Goal: Task Accomplishment & Management: Manage account settings

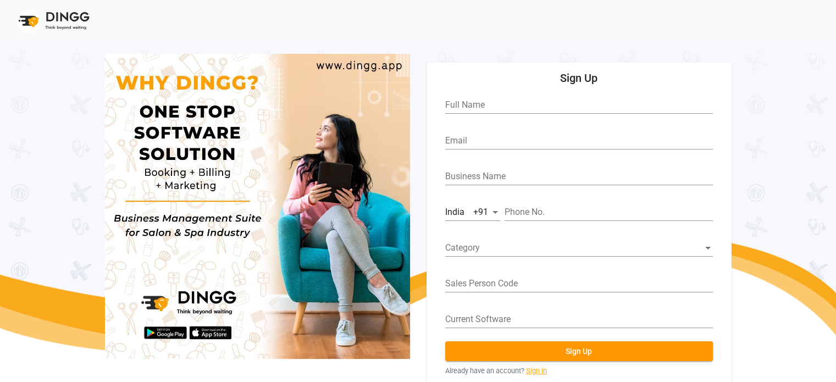
click at [537, 373] on link "Sign in" at bounding box center [536, 370] width 21 height 10
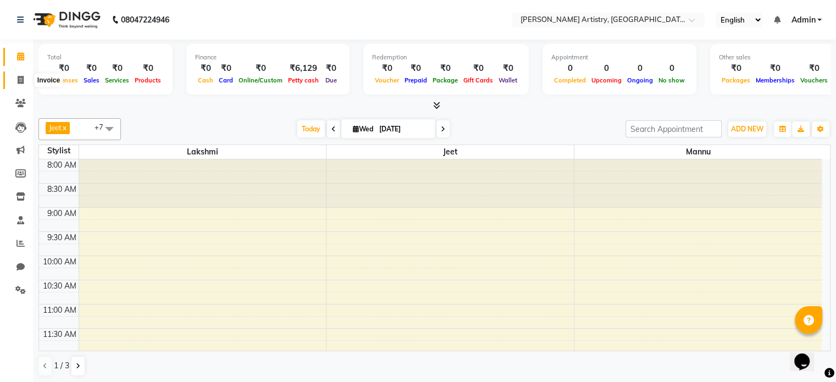
click at [19, 77] on icon at bounding box center [21, 80] width 6 height 8
select select "8322"
select select "service"
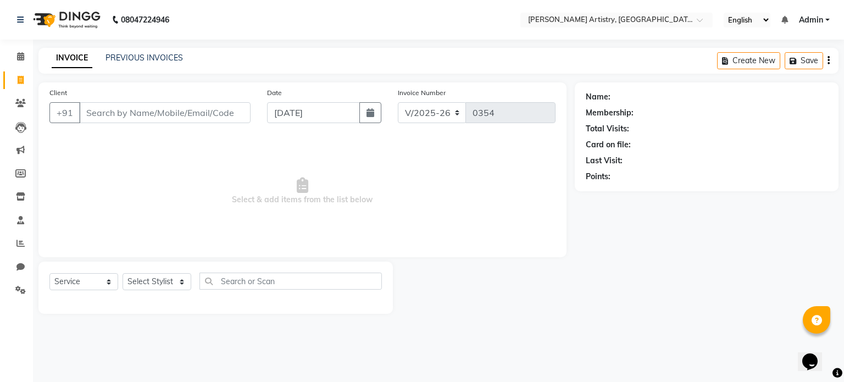
click at [101, 114] on input "Client" at bounding box center [164, 112] width 171 height 21
type input "[PERSON_NAME]"
click at [199, 115] on button "Add Client" at bounding box center [222, 112] width 57 height 21
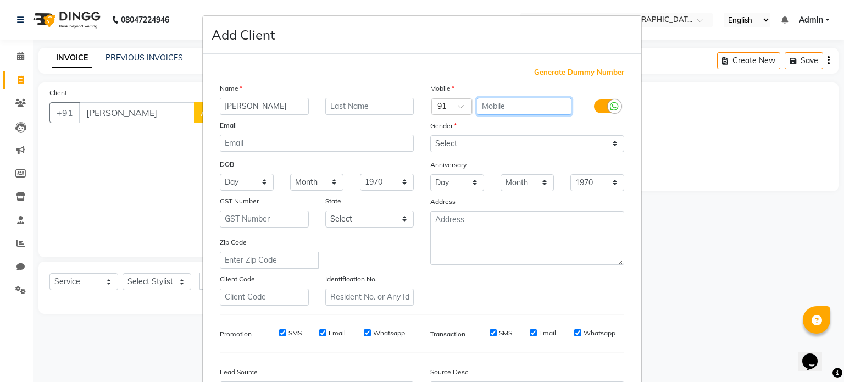
click at [490, 112] on input "text" at bounding box center [524, 106] width 95 height 17
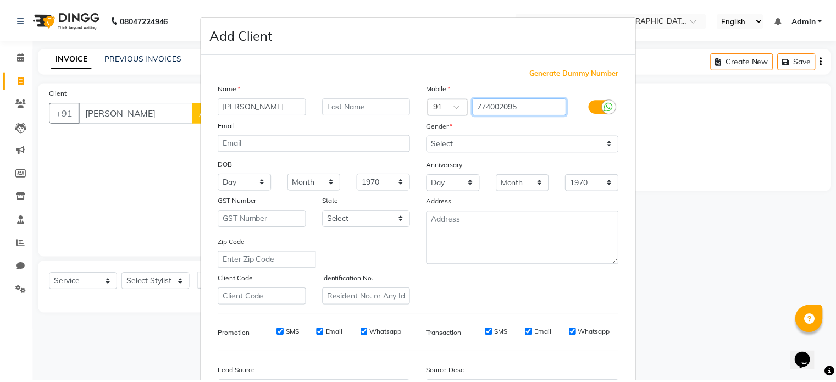
scroll to position [130, 0]
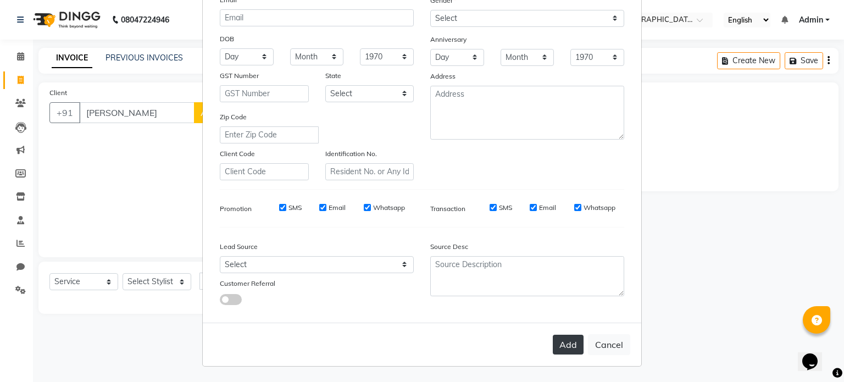
type input "774002095"
click at [565, 353] on button "Add" at bounding box center [568, 345] width 31 height 20
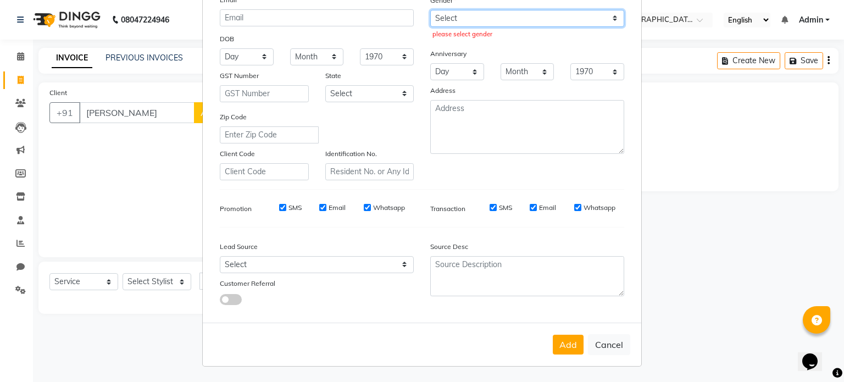
click at [502, 10] on select "Select [DEMOGRAPHIC_DATA] [DEMOGRAPHIC_DATA] Other Prefer Not To Say" at bounding box center [527, 18] width 194 height 17
click at [430, 10] on select "Select [DEMOGRAPHIC_DATA] [DEMOGRAPHIC_DATA] Other Prefer Not To Say" at bounding box center [527, 18] width 194 height 17
click at [459, 11] on select "Select [DEMOGRAPHIC_DATA] [DEMOGRAPHIC_DATA] Other Prefer Not To Say" at bounding box center [527, 18] width 194 height 17
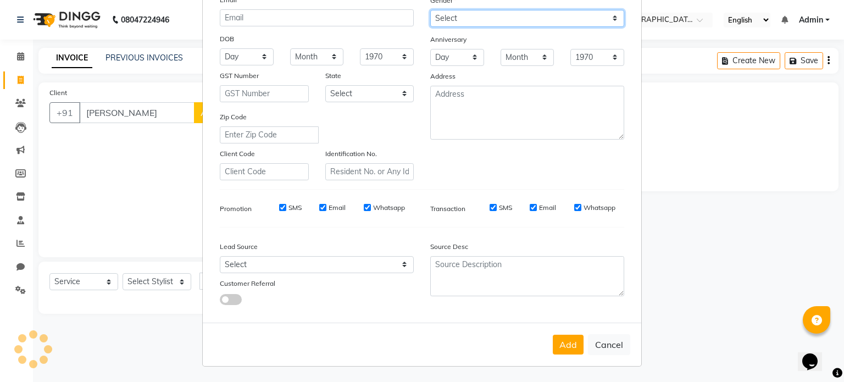
select select "[DEMOGRAPHIC_DATA]"
click at [430, 10] on select "Select [DEMOGRAPHIC_DATA] [DEMOGRAPHIC_DATA] Other Prefer Not To Say" at bounding box center [527, 18] width 194 height 17
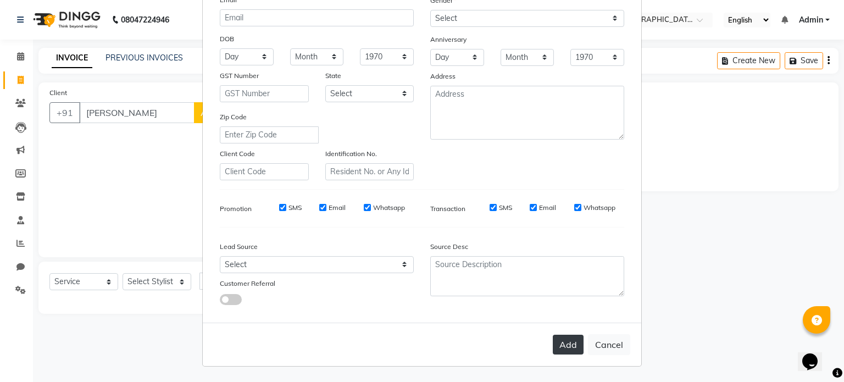
click at [564, 351] on button "Add" at bounding box center [568, 345] width 31 height 20
type input "774002095"
select select
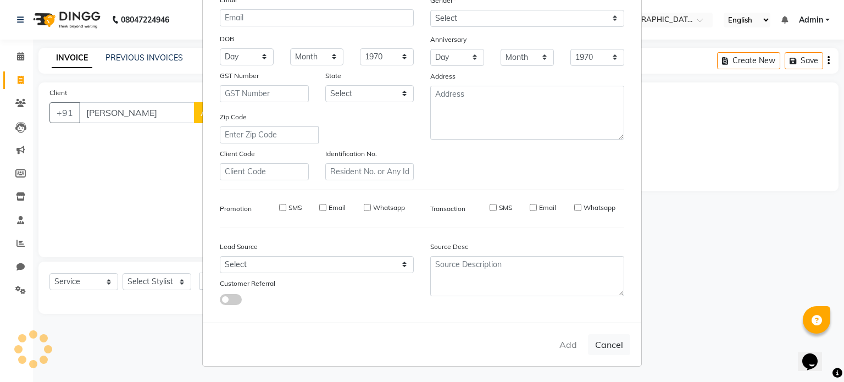
select select
checkbox input "false"
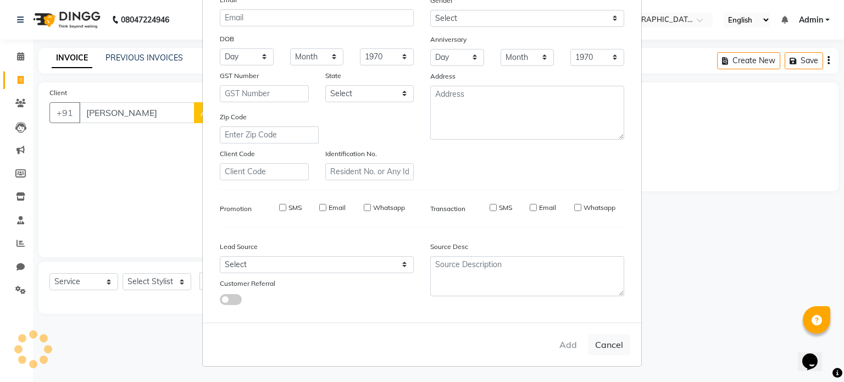
checkbox input "false"
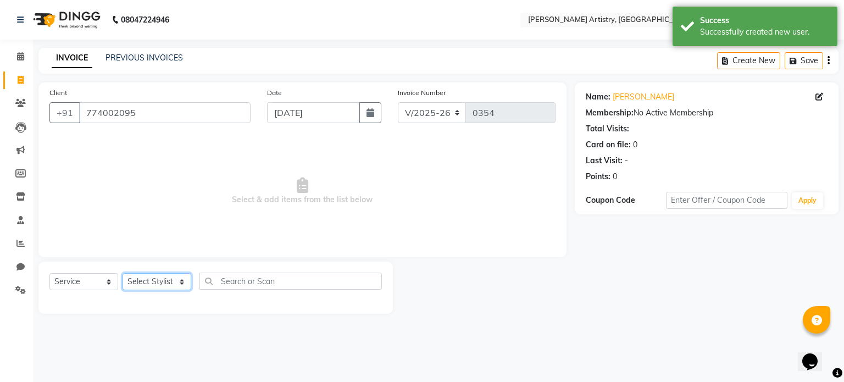
click at [175, 285] on select "Select Stylist [PERSON_NAME] [PERSON_NAME] [PERSON_NAME]" at bounding box center [157, 281] width 69 height 17
select select "80740"
click at [123, 274] on select "Select Stylist [PERSON_NAME] [PERSON_NAME] [PERSON_NAME]" at bounding box center [157, 281] width 69 height 17
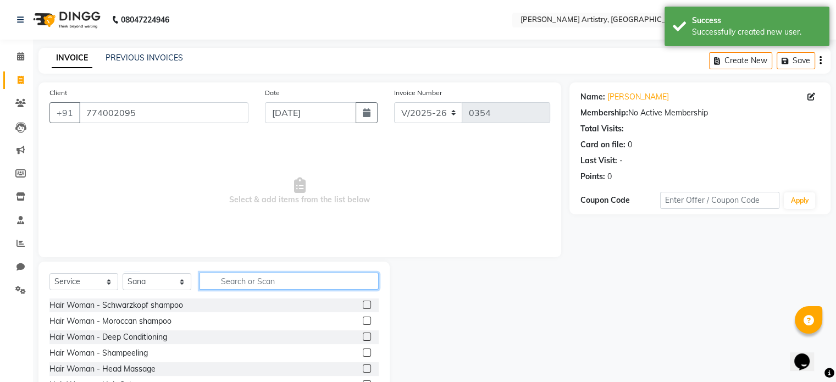
click at [250, 280] on input "text" at bounding box center [288, 281] width 179 height 17
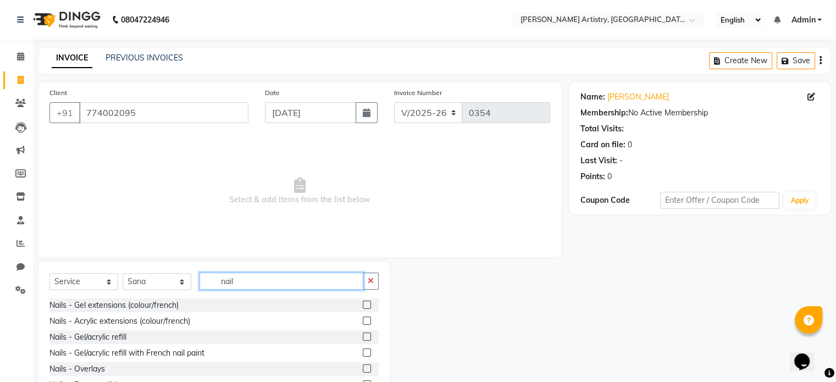
type input "nail"
click at [363, 323] on label at bounding box center [367, 320] width 8 height 8
click at [363, 323] on input "checkbox" at bounding box center [366, 321] width 7 height 7
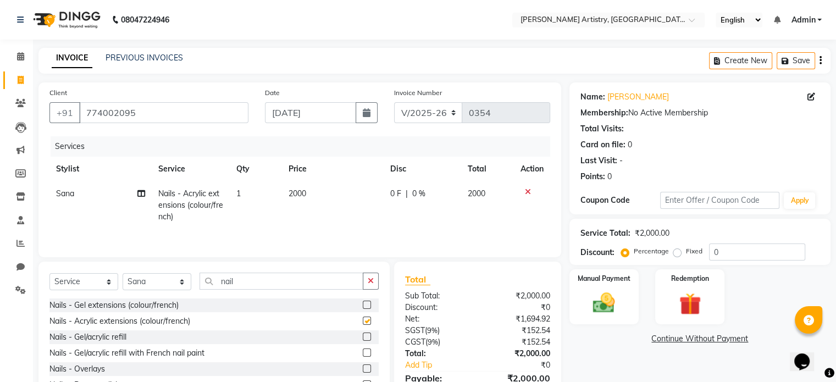
checkbox input "false"
click at [298, 198] on span "2000" at bounding box center [297, 193] width 18 height 10
select select "80740"
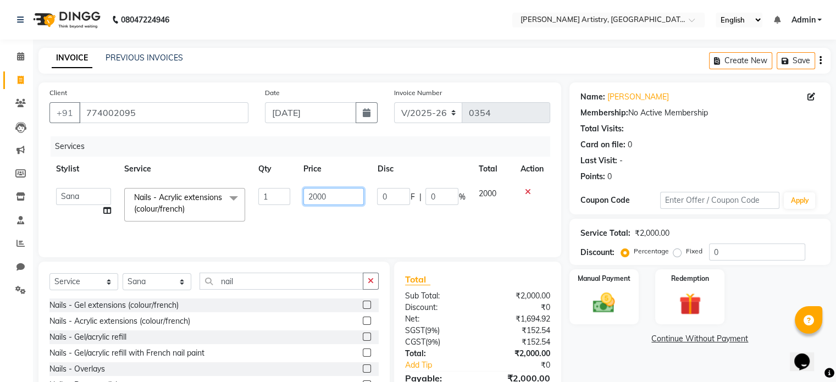
click at [341, 188] on input "2000" at bounding box center [333, 196] width 60 height 17
type input "2"
type input "2200"
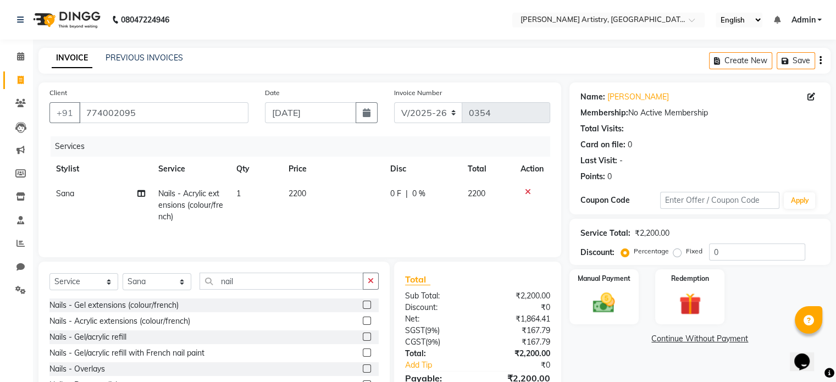
click at [337, 228] on div "Services Stylist Service Qty Price Disc Total Action Sana Nails - Acrylic exten…" at bounding box center [299, 191] width 501 height 110
click at [387, 197] on td "0 F | 0 %" at bounding box center [422, 205] width 77 height 48
select select "80740"
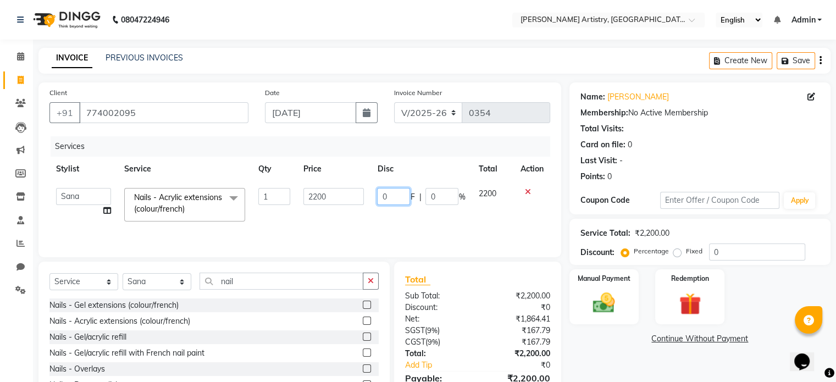
click at [401, 197] on input "0" at bounding box center [393, 196] width 33 height 17
type input "800"
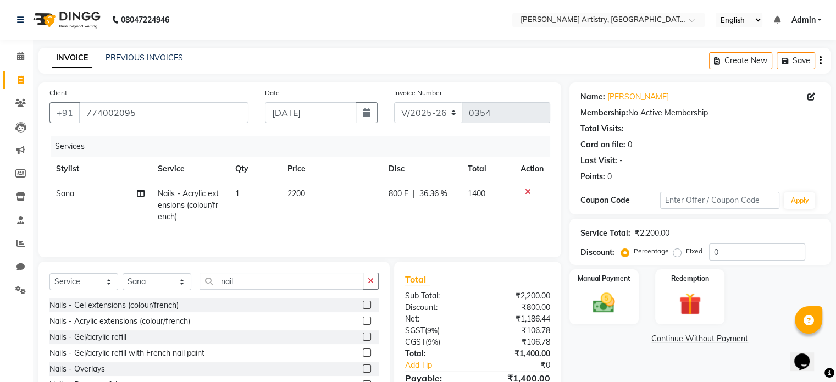
click at [384, 221] on td "800 F | 36.36 %" at bounding box center [422, 205] width 80 height 48
select select "80740"
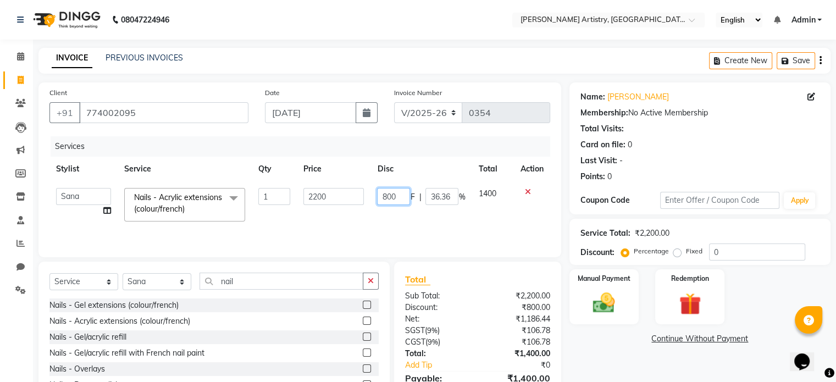
click at [390, 194] on input "800" at bounding box center [393, 196] width 33 height 17
click at [404, 194] on input "800" at bounding box center [393, 196] width 33 height 17
type input "8"
type input "700"
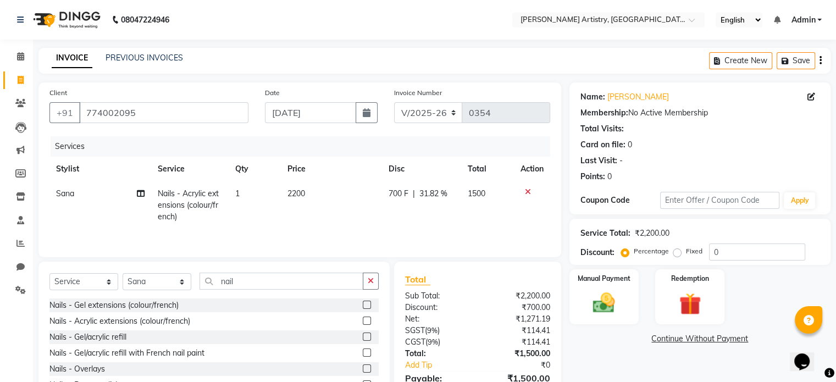
click at [377, 211] on tr "Sana Nails - Acrylic extensions (colour/french) 1 2200 700 F | 31.82 % 1500" at bounding box center [299, 205] width 501 height 48
click at [306, 282] on input "nail" at bounding box center [281, 281] width 164 height 17
type input "n"
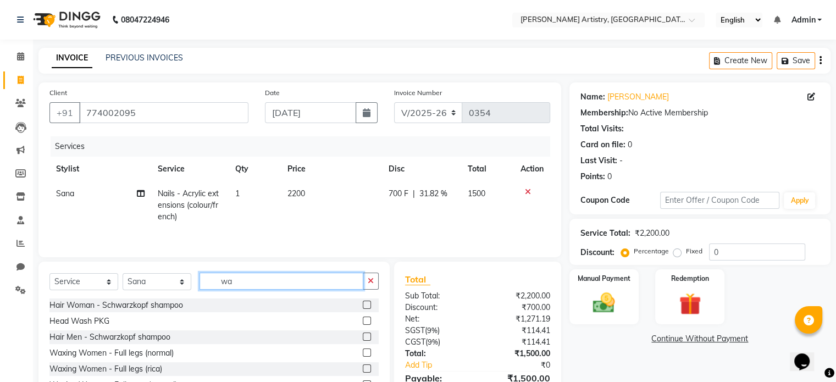
type input "w"
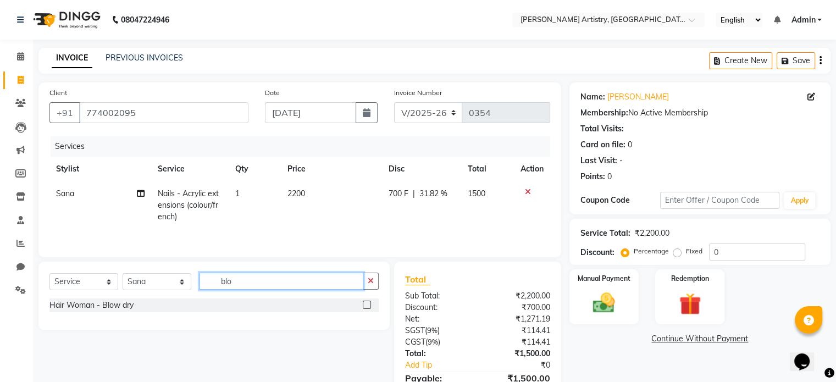
type input "blo"
click at [370, 307] on label at bounding box center [367, 305] width 8 height 8
click at [370, 307] on input "checkbox" at bounding box center [366, 305] width 7 height 7
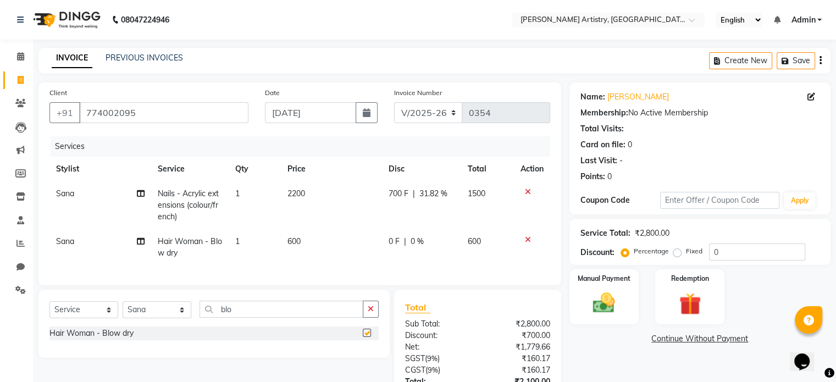
checkbox input "false"
click at [294, 243] on span "600" at bounding box center [293, 241] width 13 height 10
select select "80740"
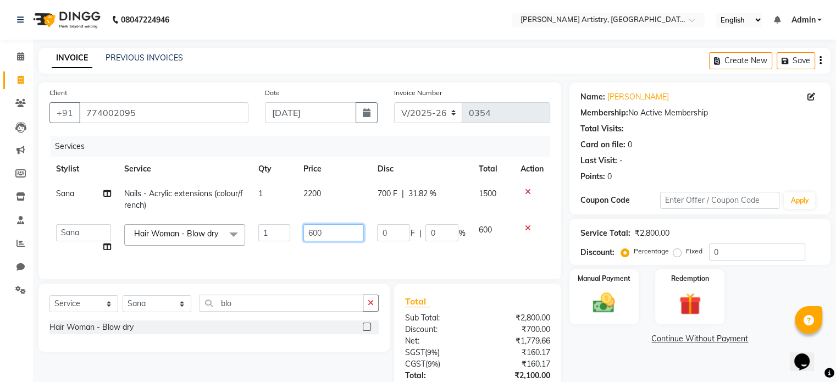
click at [342, 236] on input "600" at bounding box center [333, 232] width 60 height 17
type input "6"
type input "600"
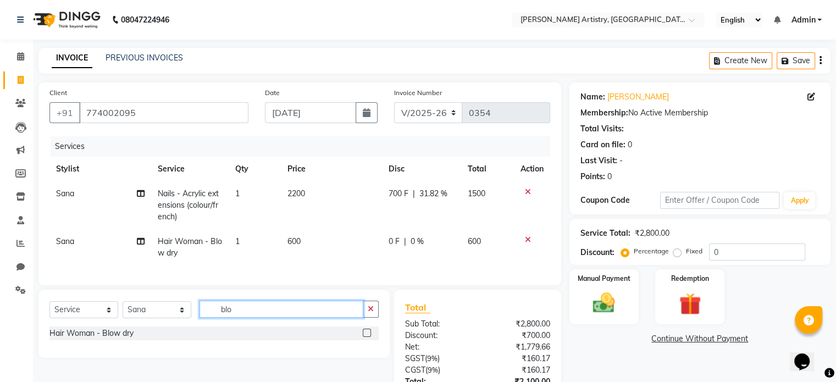
click at [324, 318] on input "blo" at bounding box center [281, 309] width 164 height 17
type input "b"
type input "w"
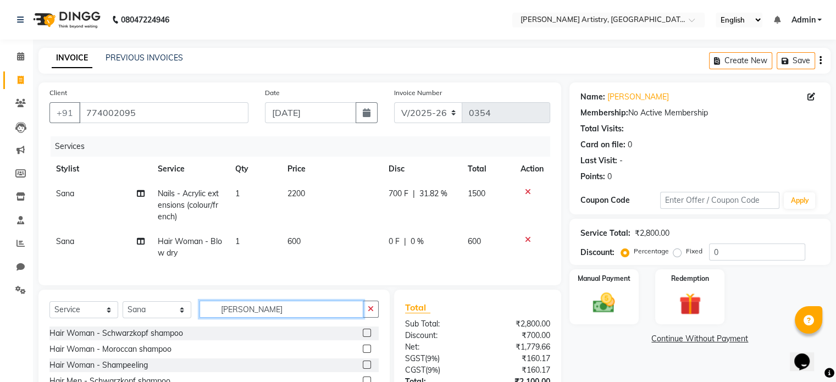
type input "[PERSON_NAME]"
click at [367, 337] on label at bounding box center [367, 333] width 8 height 8
click at [367, 337] on input "checkbox" at bounding box center [366, 333] width 7 height 7
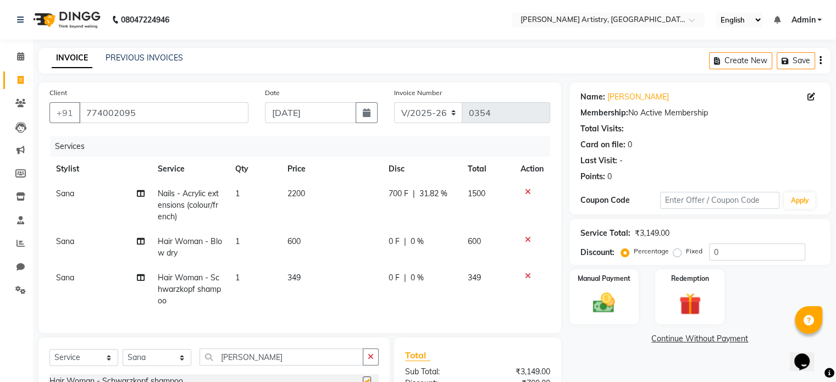
checkbox input "false"
click at [289, 282] on span "349" at bounding box center [293, 278] width 13 height 10
select select "80740"
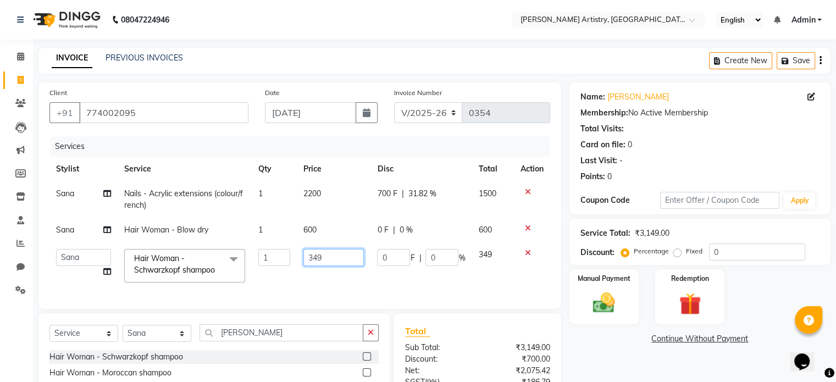
click at [338, 256] on input "349" at bounding box center [333, 257] width 60 height 17
type input "3"
type input "350"
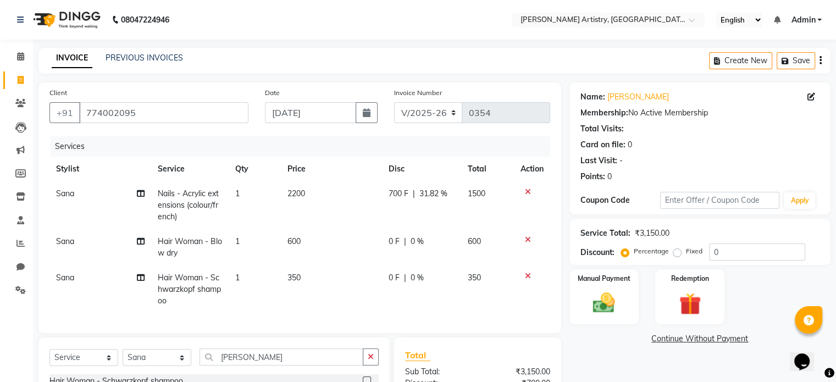
click at [347, 281] on td "350" at bounding box center [331, 289] width 101 height 48
select select "80740"
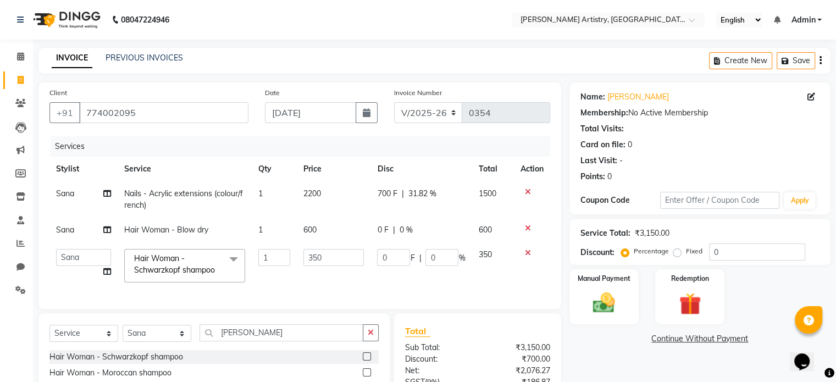
click at [476, 259] on td "350" at bounding box center [492, 265] width 42 height 47
click at [396, 261] on input "0" at bounding box center [393, 257] width 33 height 17
type input "200"
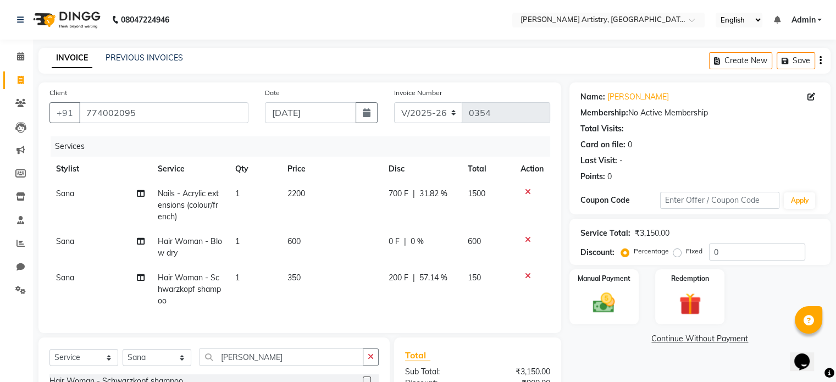
click at [364, 270] on td "350" at bounding box center [331, 289] width 101 height 48
select select "80740"
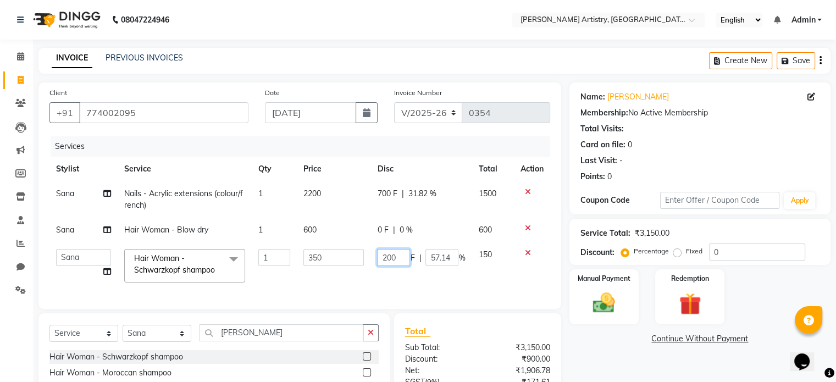
click at [398, 261] on input "200" at bounding box center [393, 257] width 33 height 17
type input "2"
type input "150"
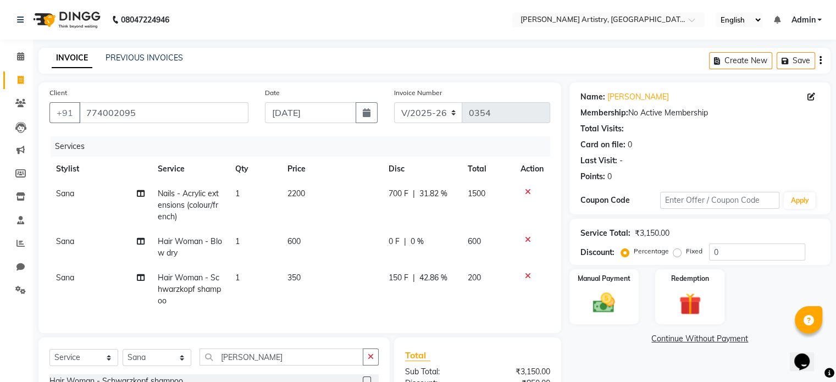
click at [382, 282] on td "150 F | 42.86 %" at bounding box center [422, 289] width 80 height 48
select select "80740"
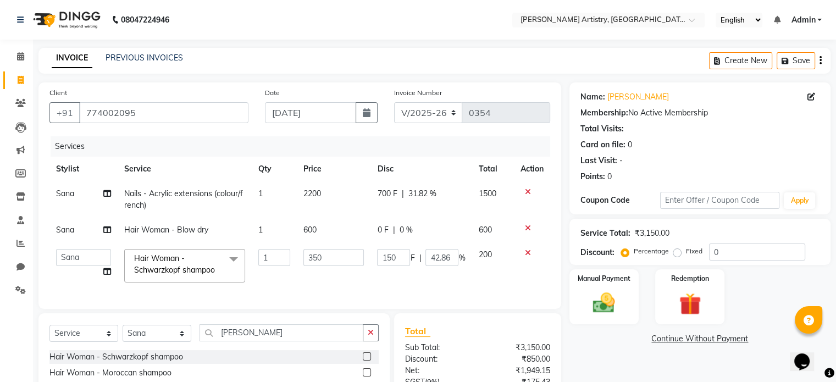
click at [381, 233] on span "0 F" at bounding box center [382, 230] width 11 height 12
select select "80740"
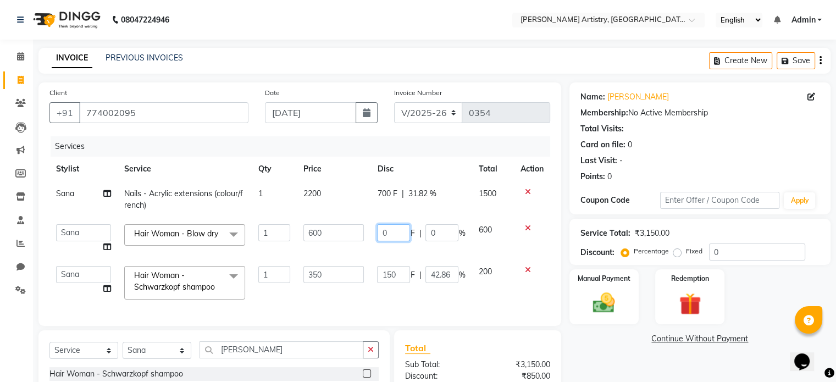
click at [395, 234] on input "0" at bounding box center [393, 232] width 33 height 17
type input "300"
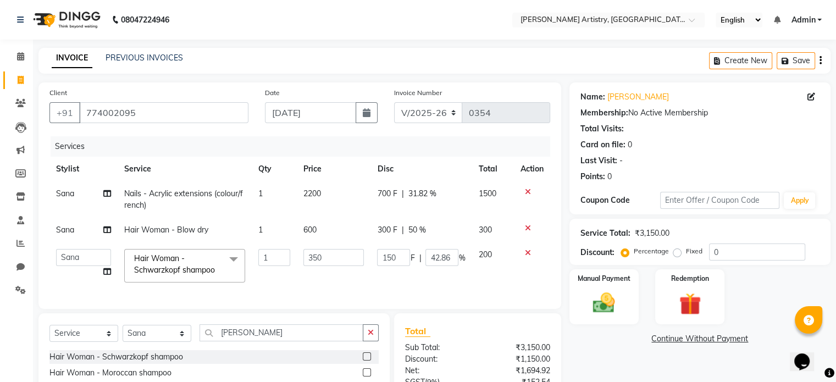
click at [380, 250] on tbody "Sana Nails - Acrylic extensions (colour/french) 1 2200 700 F | 31.82 % 1500 San…" at bounding box center [299, 235] width 501 height 108
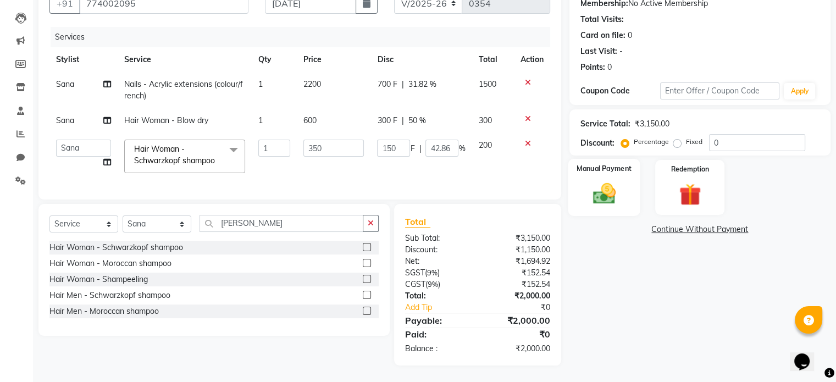
click at [594, 181] on img at bounding box center [603, 194] width 37 height 26
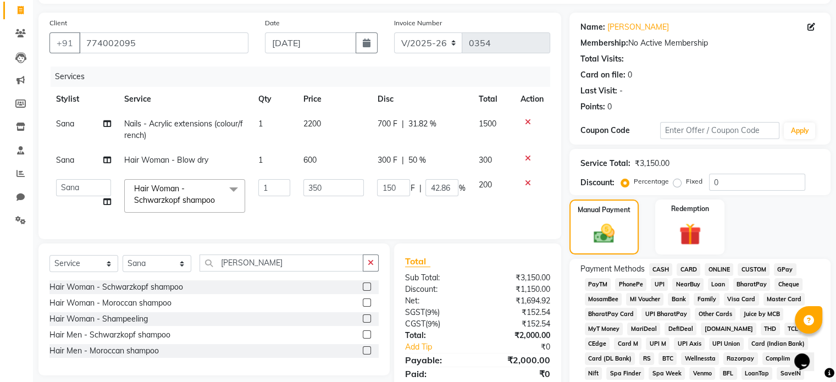
scroll to position [60, 0]
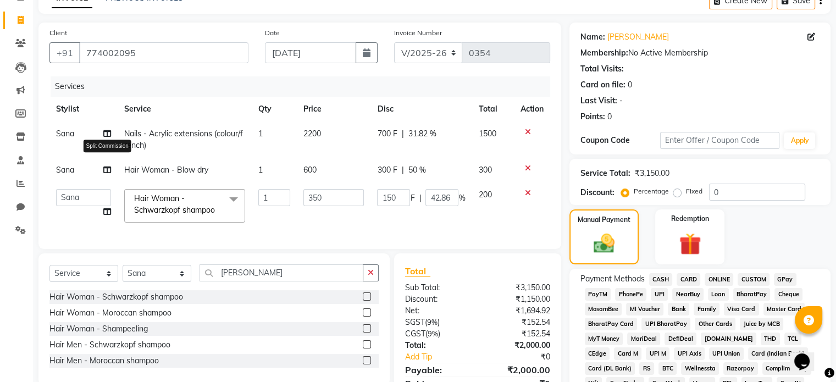
click at [103, 171] on icon at bounding box center [107, 170] width 8 height 8
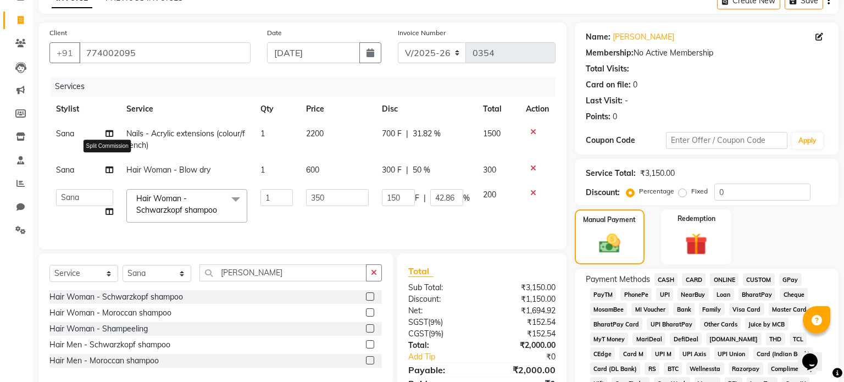
select select "80740"
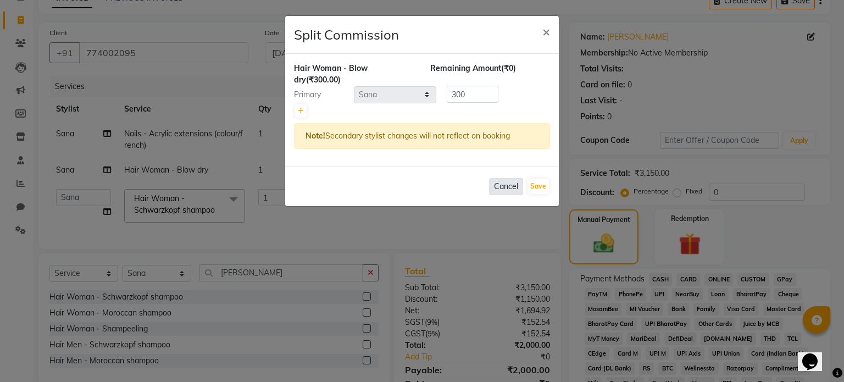
click at [501, 192] on button "Cancel" at bounding box center [506, 186] width 34 height 17
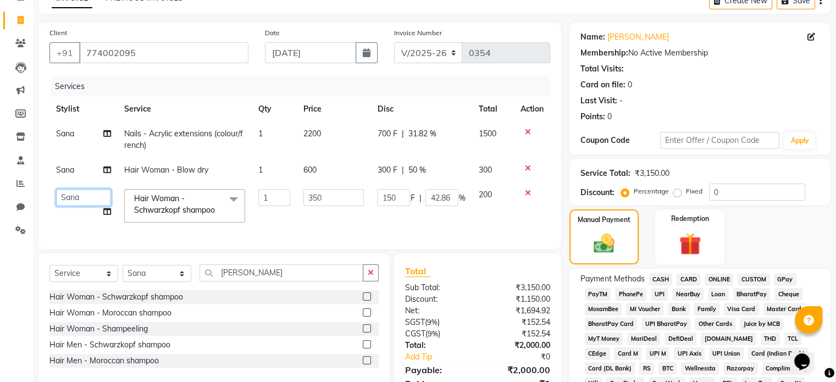
click at [84, 199] on select "[PERSON_NAME] [PERSON_NAME] [PERSON_NAME]" at bounding box center [83, 197] width 55 height 17
click at [68, 173] on span "Sana" at bounding box center [65, 170] width 18 height 10
select select "80740"
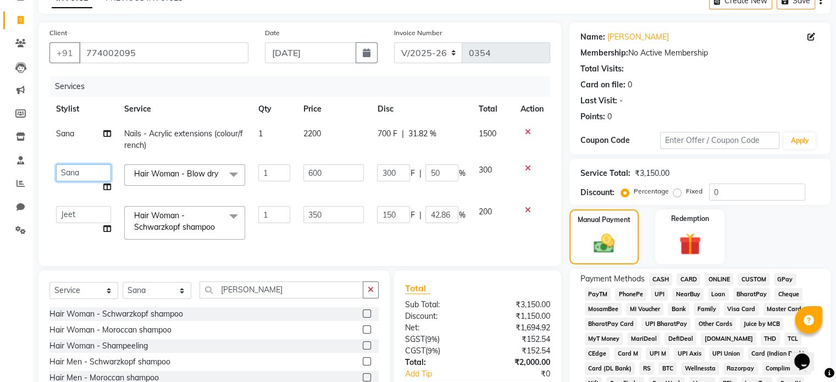
click at [71, 173] on select "[PERSON_NAME] [PERSON_NAME] [PERSON_NAME]" at bounding box center [83, 172] width 55 height 17
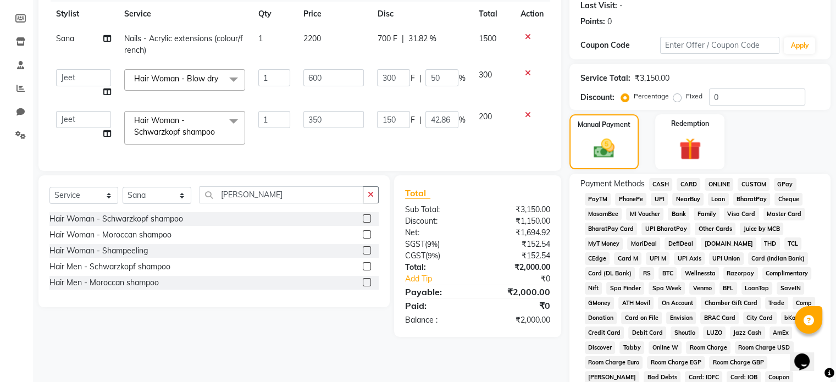
scroll to position [155, 0]
click at [659, 181] on span "CASH" at bounding box center [661, 183] width 24 height 13
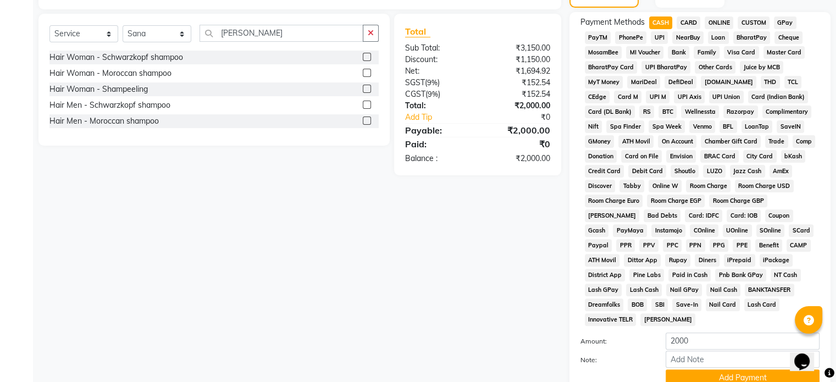
scroll to position [400, 0]
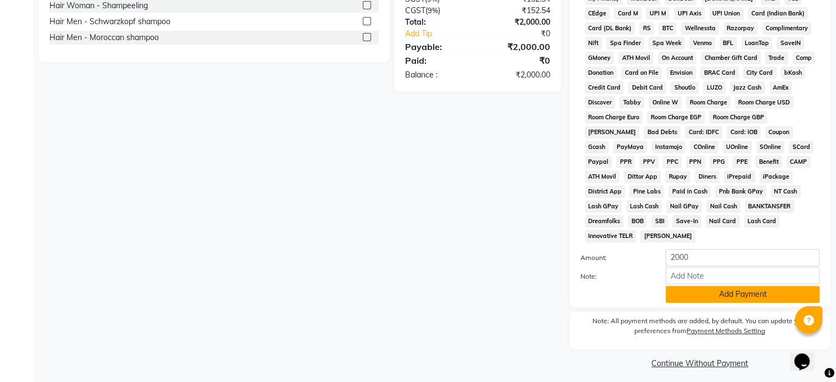
click at [731, 287] on button "Add Payment" at bounding box center [742, 294] width 154 height 17
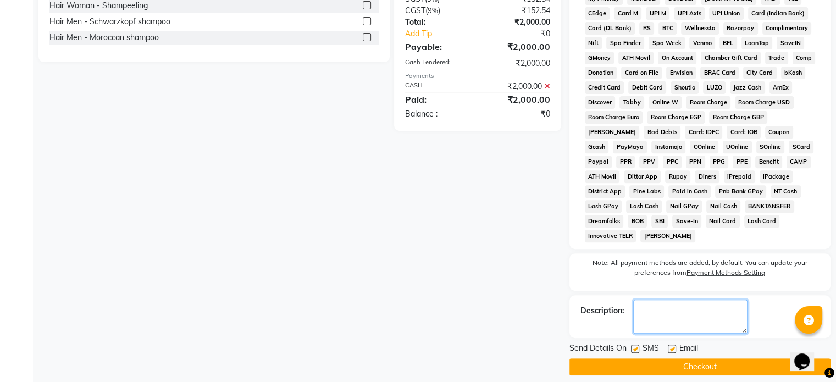
click at [708, 309] on textarea at bounding box center [690, 316] width 114 height 34
type textarea "382"
click at [714, 358] on button "Checkout" at bounding box center [699, 366] width 261 height 17
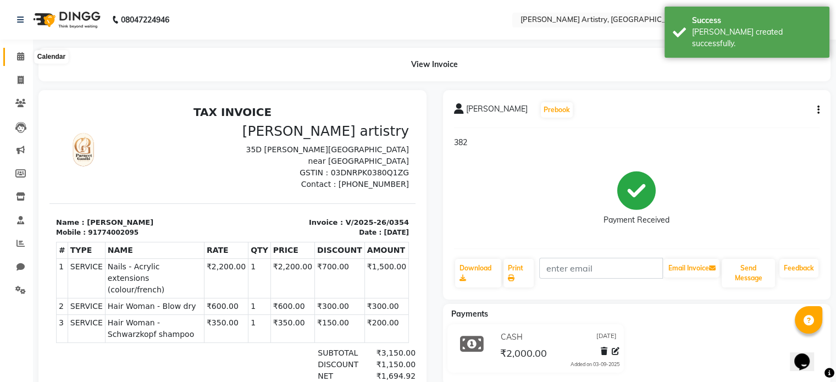
click at [18, 57] on icon at bounding box center [20, 56] width 7 height 8
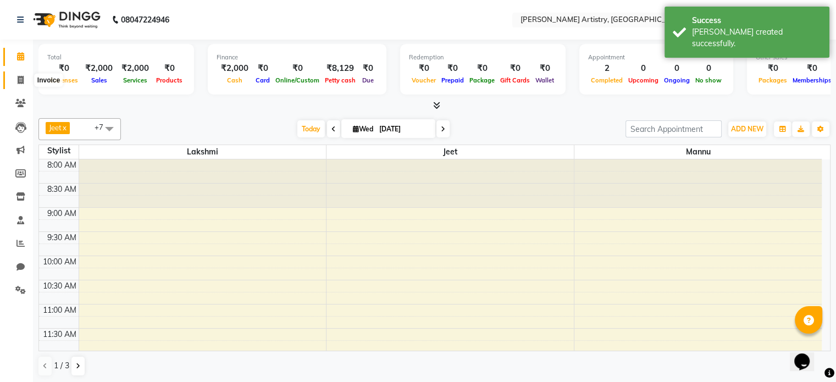
click at [22, 76] on icon at bounding box center [21, 80] width 6 height 8
select select "service"
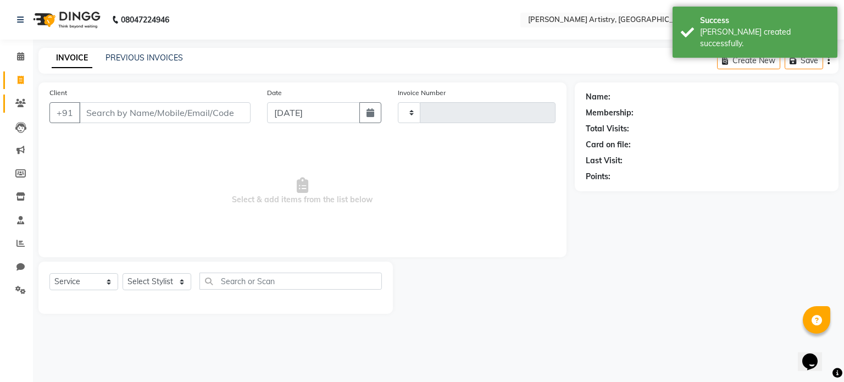
type input "0355"
select select "8322"
click at [110, 104] on input "Client" at bounding box center [164, 112] width 171 height 21
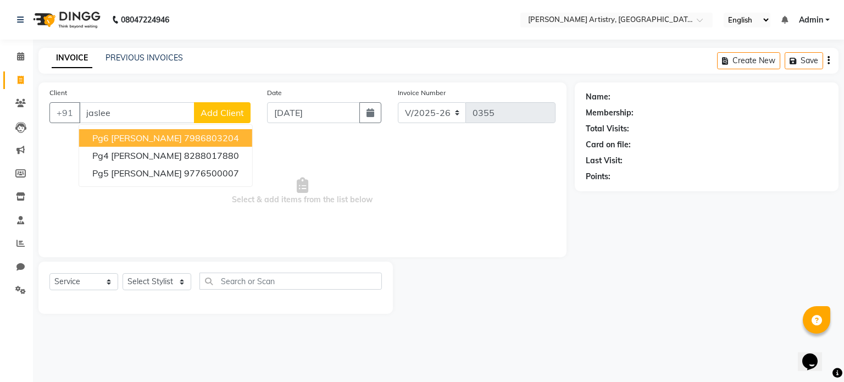
click at [147, 140] on span "Pg6 [PERSON_NAME]" at bounding box center [137, 137] width 90 height 11
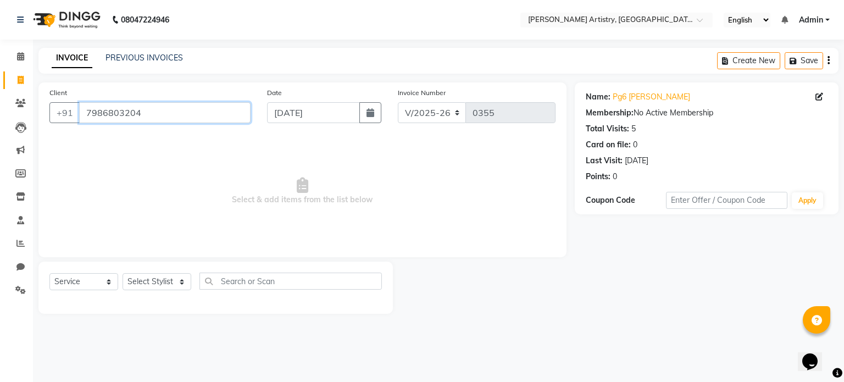
click at [182, 111] on input "7986803204" at bounding box center [164, 112] width 171 height 21
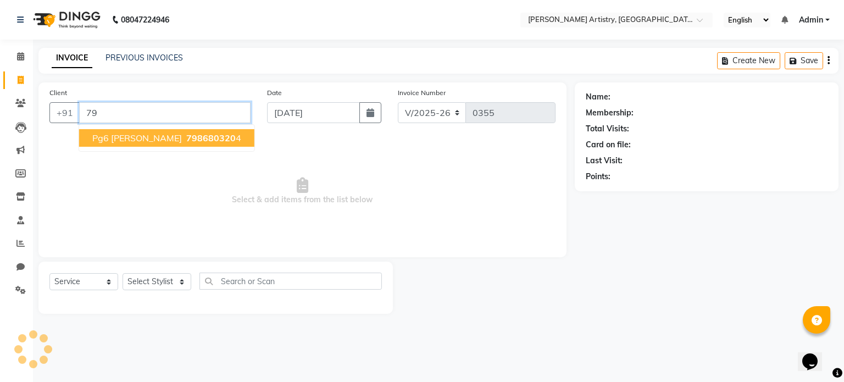
type input "7"
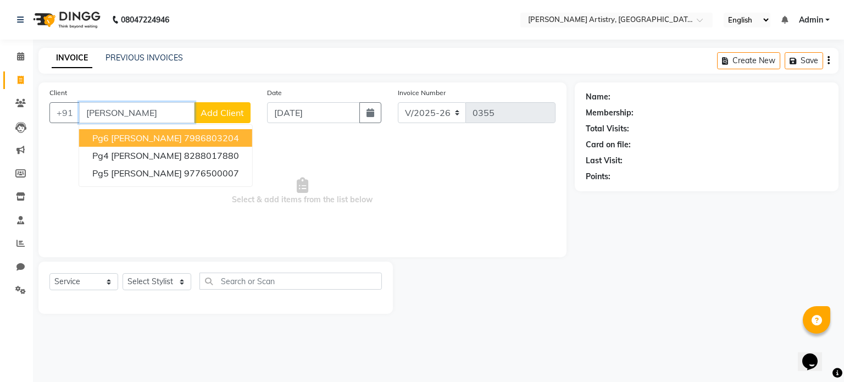
click at [202, 141] on ngb-highlight "7986803204" at bounding box center [211, 137] width 55 height 11
type input "7986803204"
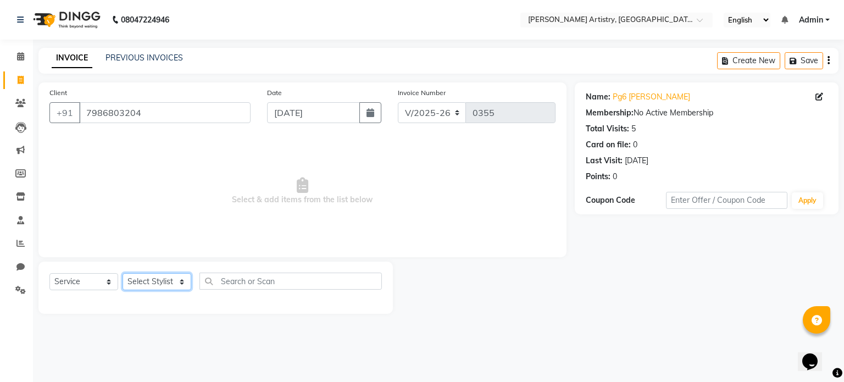
click at [165, 285] on select "Select Stylist [PERSON_NAME] [PERSON_NAME] [PERSON_NAME]" at bounding box center [157, 281] width 69 height 17
click at [151, 275] on select "Select Stylist [PERSON_NAME] [PERSON_NAME] [PERSON_NAME]" at bounding box center [157, 281] width 69 height 17
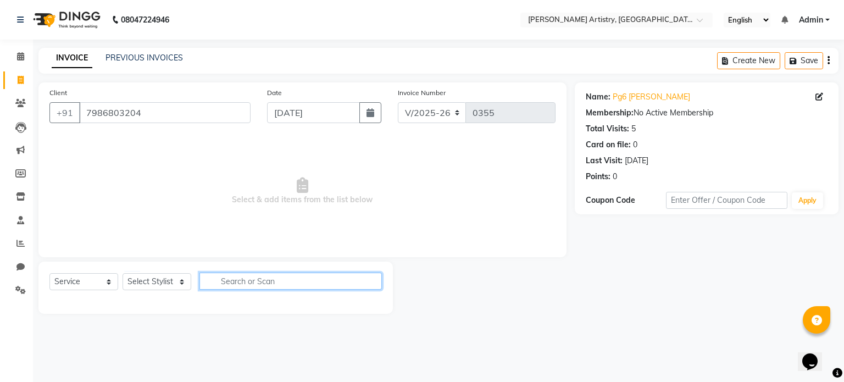
click at [234, 274] on input "text" at bounding box center [290, 281] width 182 height 17
type input "w"
type input "r"
type input "f"
type input "wa"
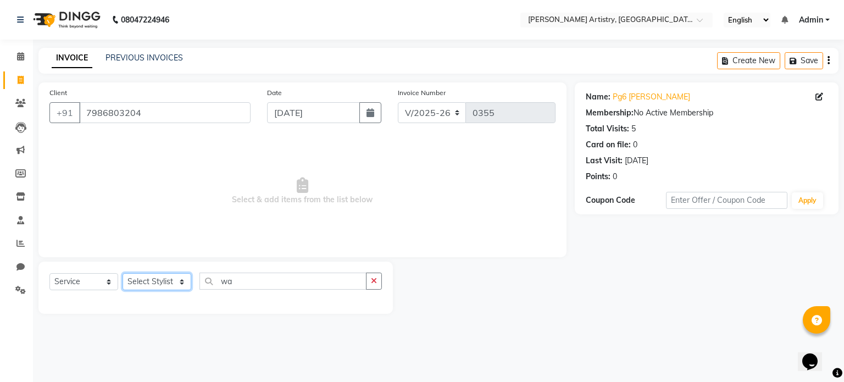
click at [162, 284] on select "Select Stylist [PERSON_NAME] [PERSON_NAME] [PERSON_NAME]" at bounding box center [157, 281] width 69 height 17
select select "80740"
click at [123, 274] on select "Select Stylist [PERSON_NAME] [PERSON_NAME] [PERSON_NAME]" at bounding box center [157, 281] width 69 height 17
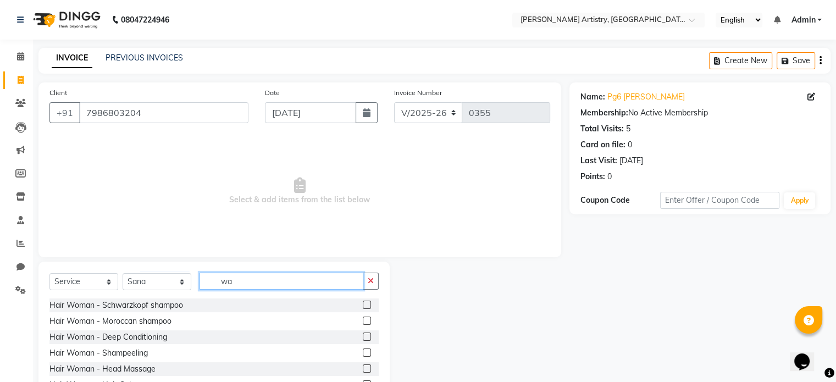
click at [249, 283] on input "wa" at bounding box center [281, 281] width 164 height 17
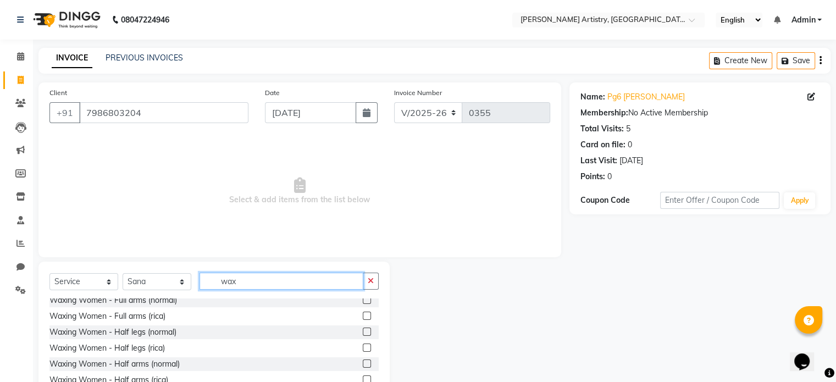
scroll to position [42, 0]
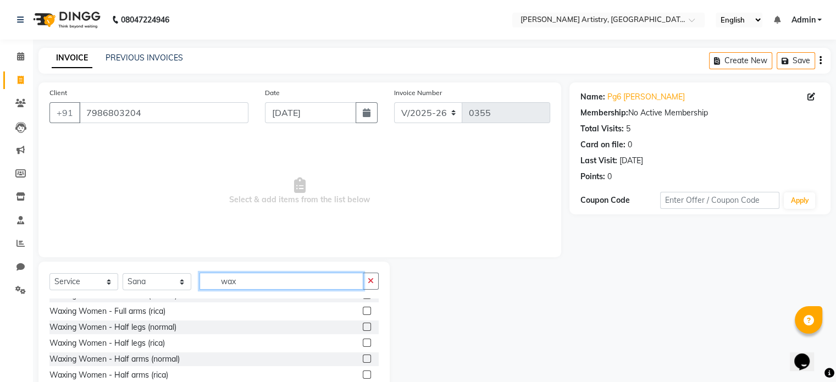
type input "wax"
click at [363, 314] on label at bounding box center [367, 311] width 8 height 8
click at [363, 314] on input "checkbox" at bounding box center [366, 311] width 7 height 7
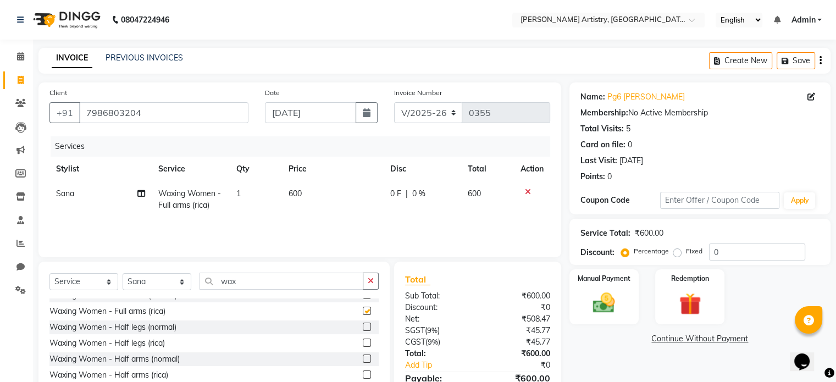
checkbox input "false"
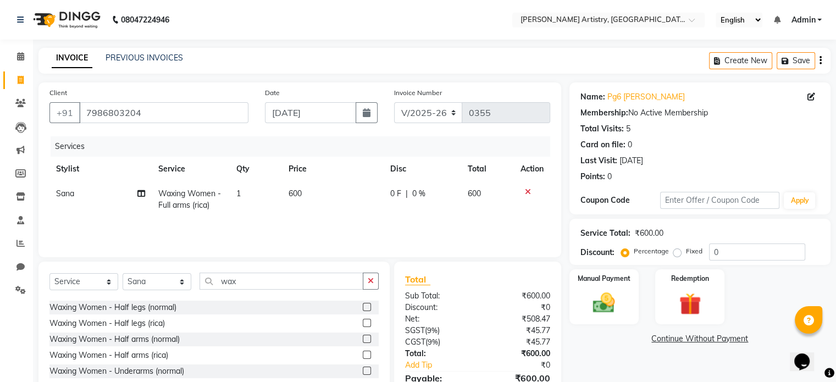
scroll to position [65, 0]
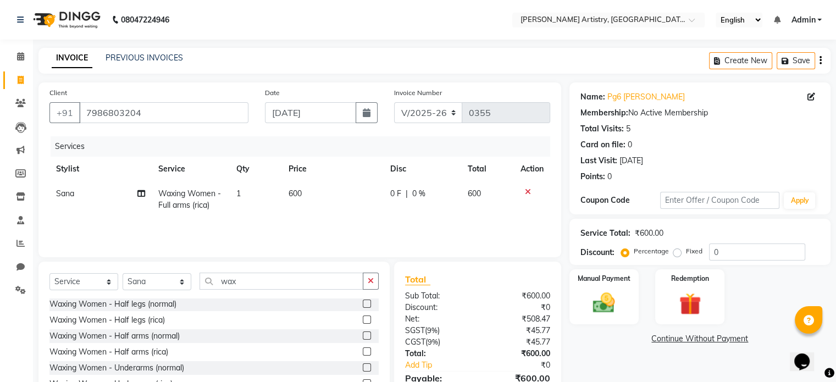
click at [363, 319] on label at bounding box center [367, 319] width 8 height 8
click at [363, 319] on input "checkbox" at bounding box center [366, 319] width 7 height 7
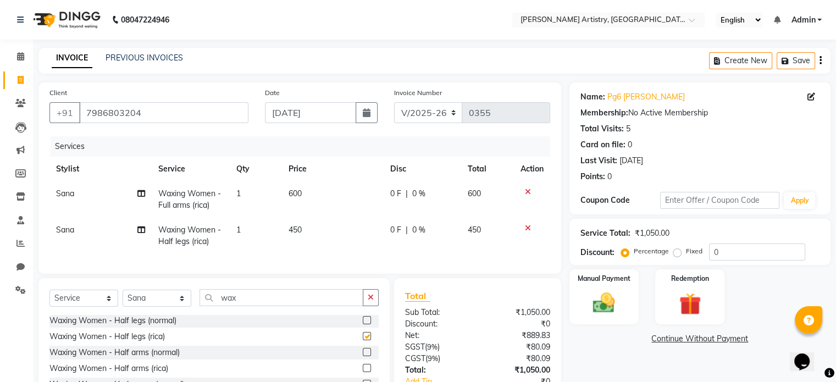
checkbox input "false"
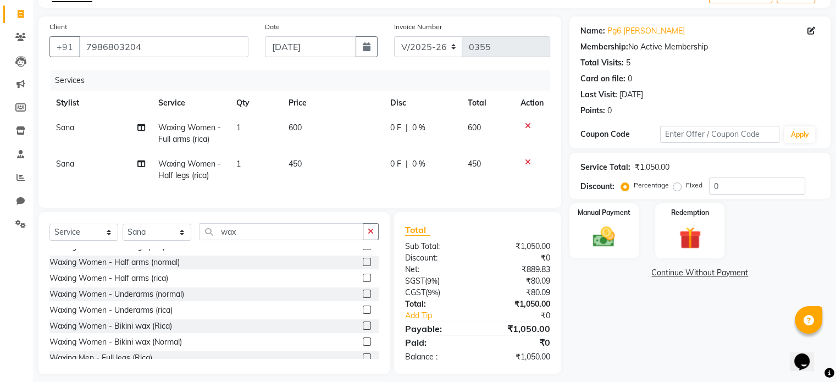
scroll to position [90, 0]
click at [363, 313] on label at bounding box center [367, 309] width 8 height 8
click at [363, 313] on input "checkbox" at bounding box center [366, 309] width 7 height 7
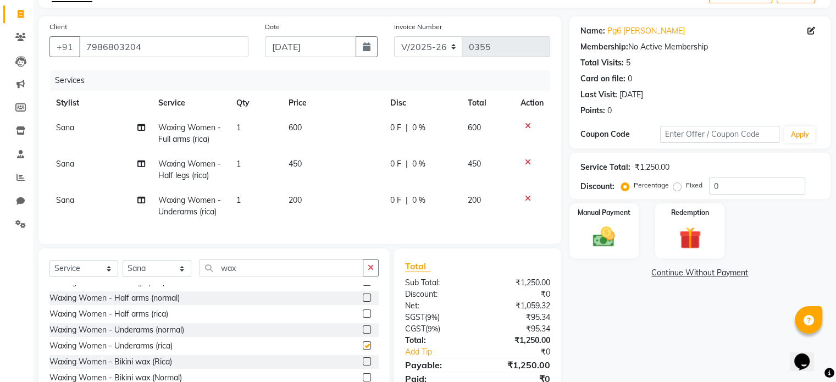
checkbox input "false"
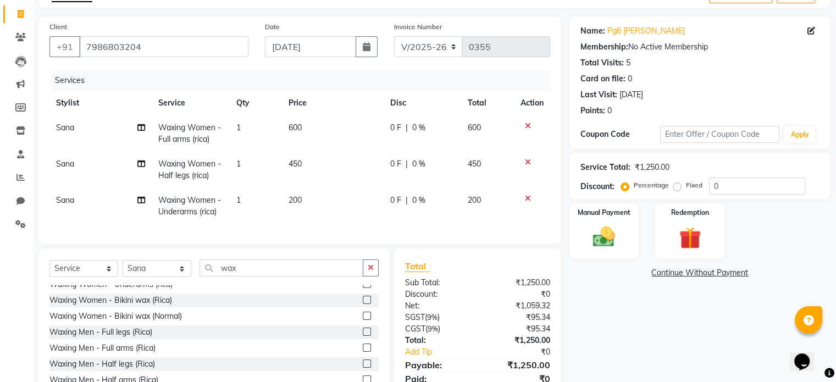
scroll to position [155, 0]
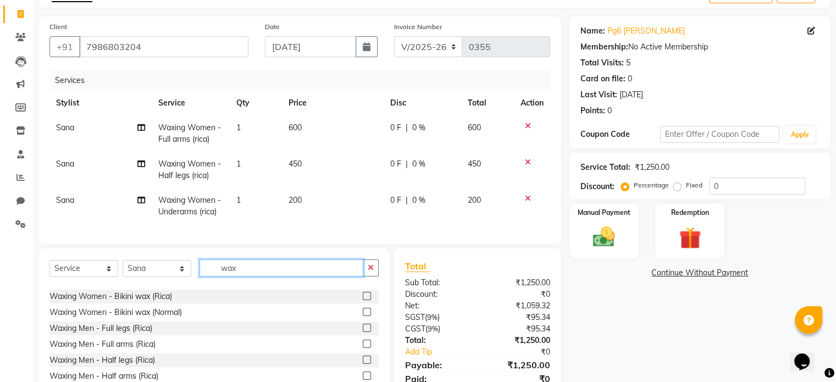
click at [279, 270] on input "wax" at bounding box center [281, 267] width 164 height 17
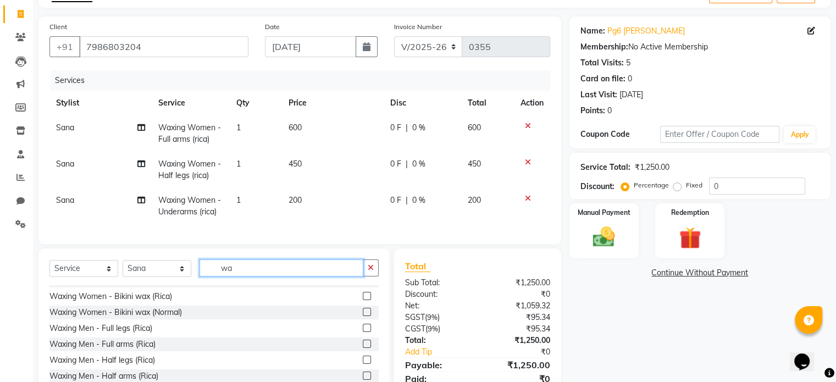
type input "w"
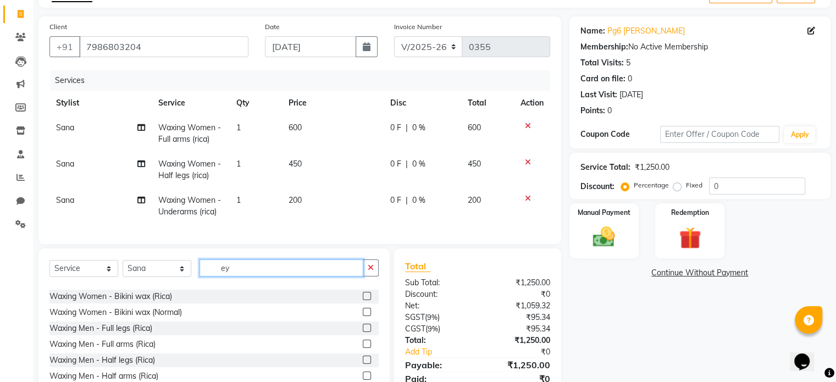
scroll to position [18, 0]
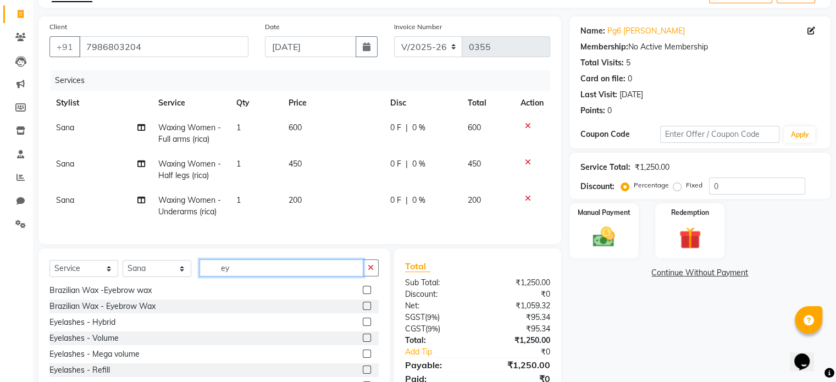
type input "e"
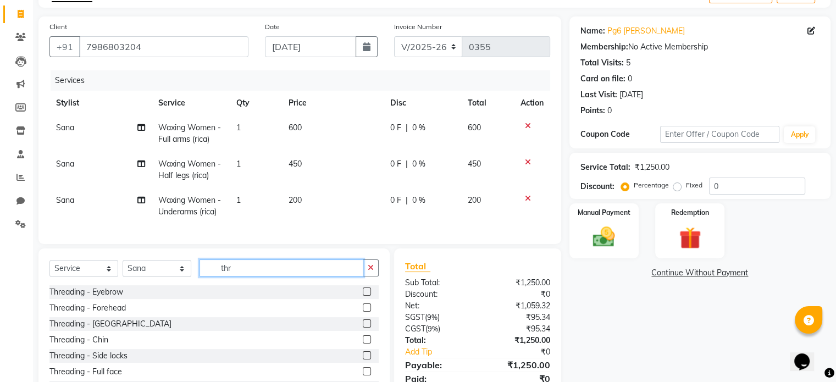
scroll to position [0, 0]
type input "thre"
click at [363, 296] on label at bounding box center [367, 291] width 8 height 8
click at [363, 296] on input "checkbox" at bounding box center [366, 291] width 7 height 7
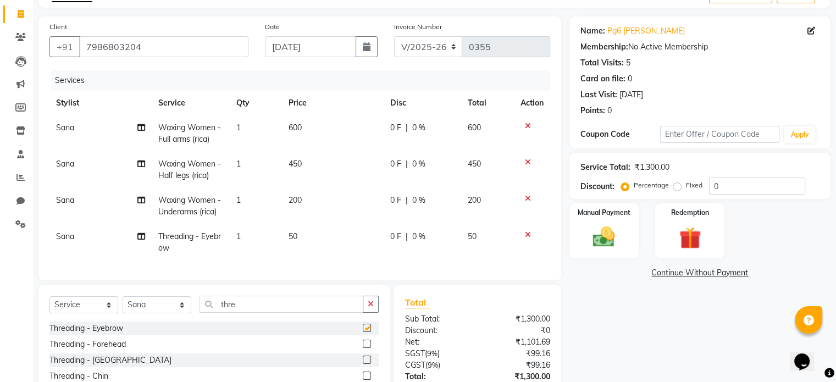
checkbox input "false"
click at [290, 309] on input "thre" at bounding box center [281, 304] width 164 height 17
type input "t"
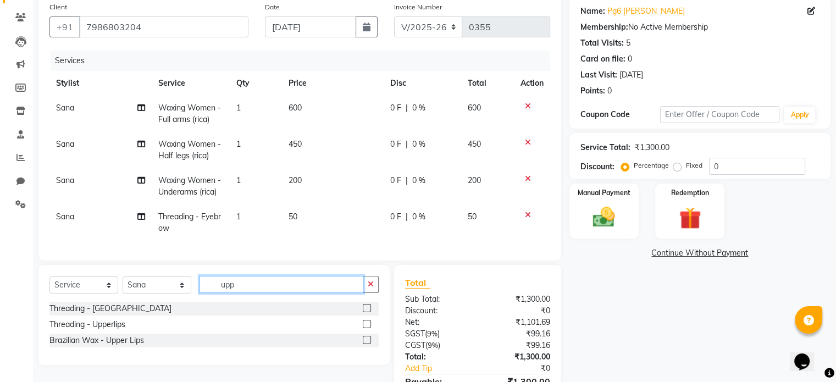
scroll to position [90, 0]
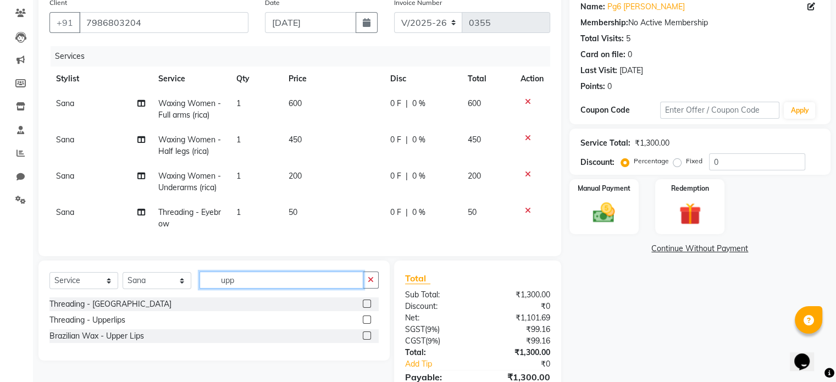
type input "upp"
click at [360, 343] on div "Brazilian Wax - Upper Lips" at bounding box center [213, 336] width 329 height 14
click at [367, 340] on label at bounding box center [367, 335] width 8 height 8
click at [367, 340] on input "checkbox" at bounding box center [366, 335] width 7 height 7
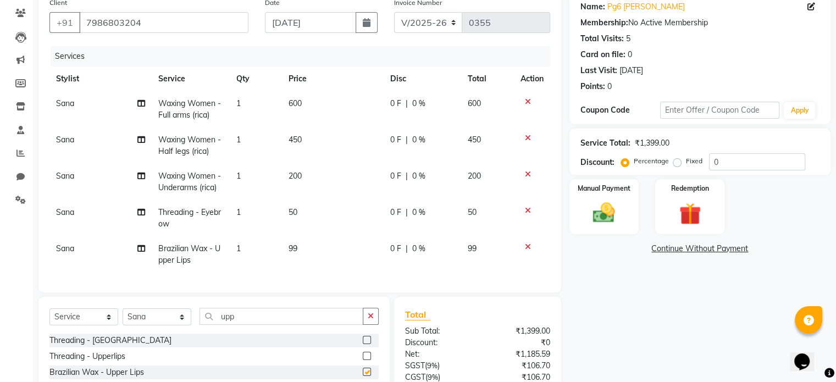
checkbox input "false"
click at [301, 320] on input "upp" at bounding box center [281, 316] width 164 height 17
type input "u"
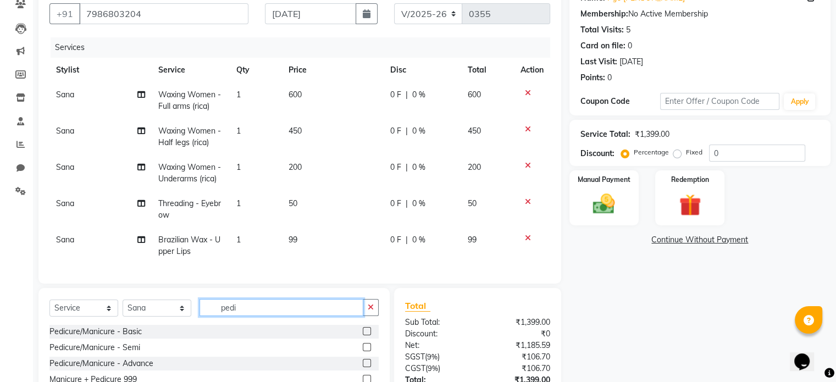
scroll to position [104, 0]
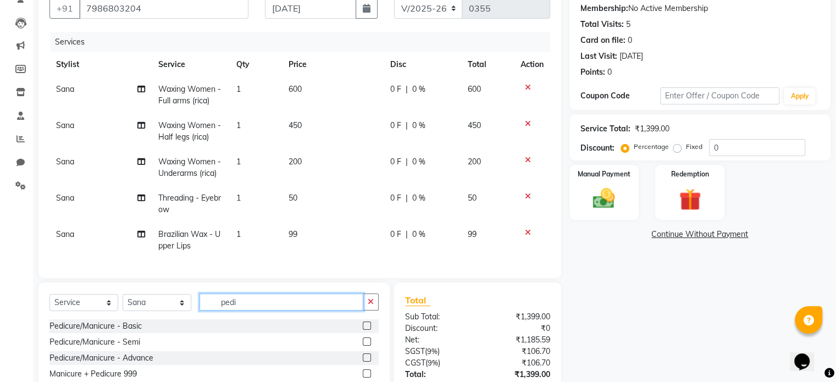
type input "pedi"
click at [365, 346] on label at bounding box center [367, 341] width 8 height 8
click at [365, 346] on input "checkbox" at bounding box center [366, 341] width 7 height 7
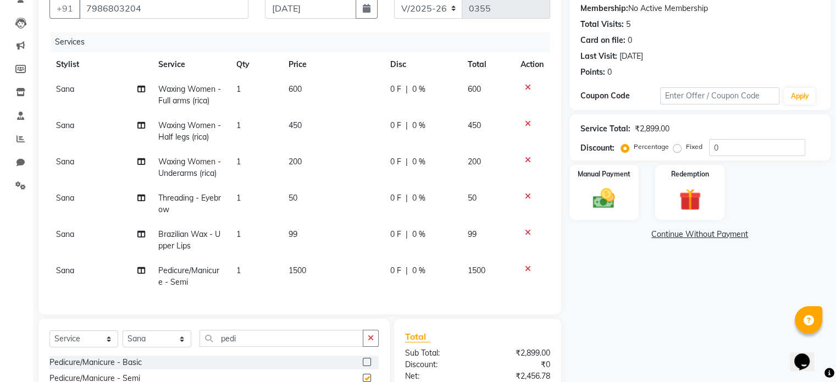
checkbox input "false"
click at [61, 269] on span "Sana" at bounding box center [65, 270] width 18 height 10
select select "80740"
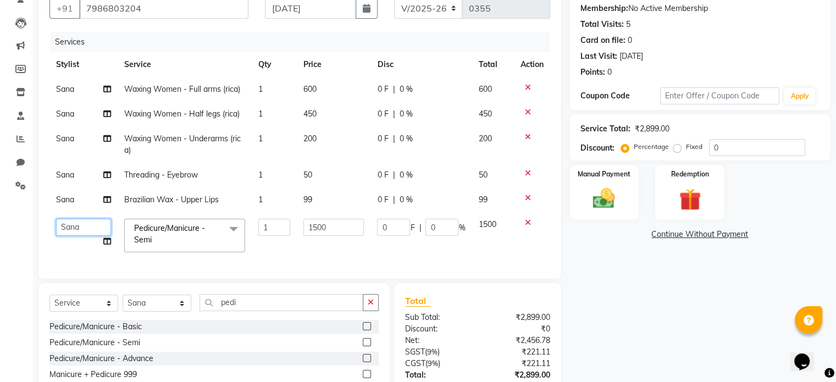
click at [71, 228] on select "[PERSON_NAME] [PERSON_NAME] [PERSON_NAME]" at bounding box center [83, 227] width 55 height 17
select select "84202"
click at [303, 200] on span "99" at bounding box center [307, 200] width 9 height 10
select select "80740"
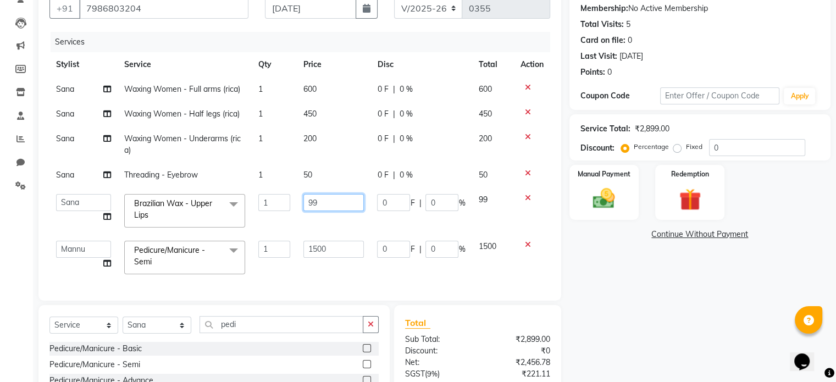
click at [328, 199] on input "99" at bounding box center [333, 202] width 60 height 17
type input "9"
type input "100"
click at [309, 173] on span "50" at bounding box center [307, 175] width 9 height 10
select select "80740"
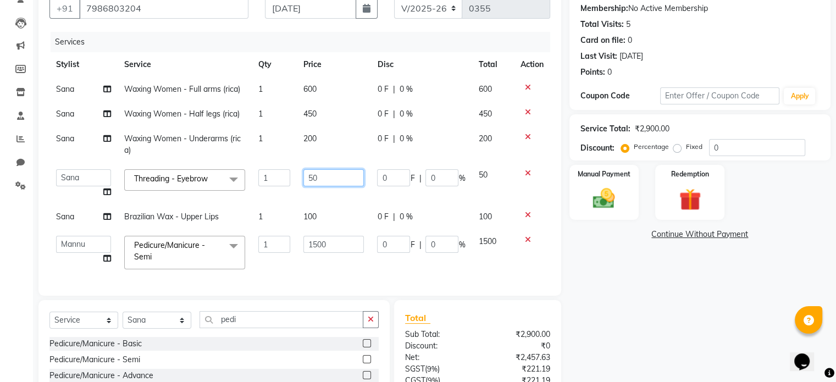
click at [324, 178] on input "50" at bounding box center [333, 177] width 60 height 17
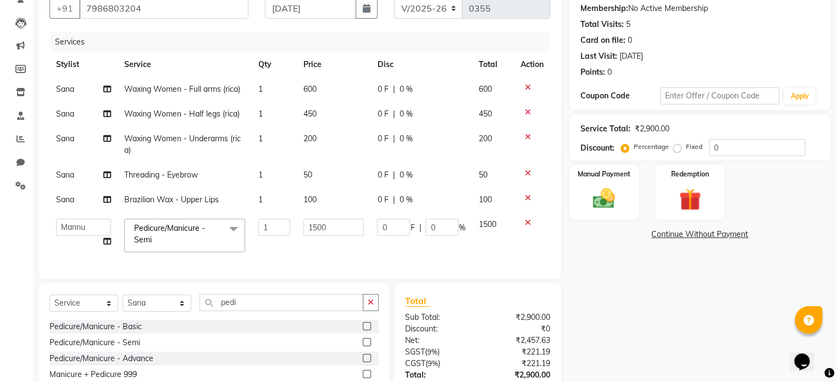
click at [393, 177] on span "|" at bounding box center [393, 175] width 2 height 12
select select "80740"
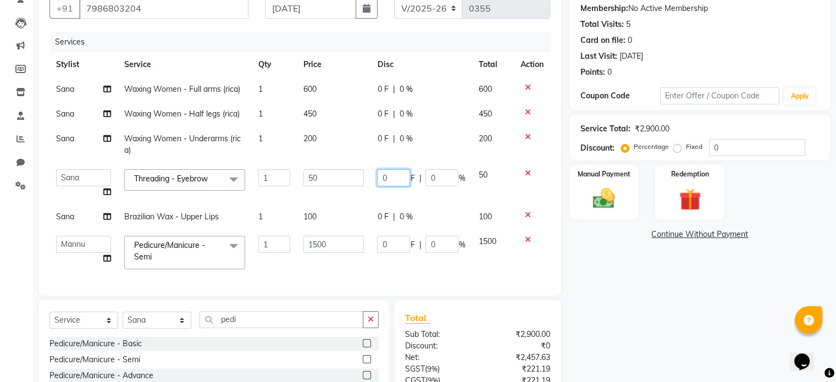
click at [393, 176] on input "0" at bounding box center [393, 177] width 33 height 17
type input "50"
click at [359, 191] on tbody "[PERSON_NAME] Women - Full arms (rica) 1 600 0 F | 0 % 600 Sana Waxing Women - …" at bounding box center [299, 176] width 501 height 199
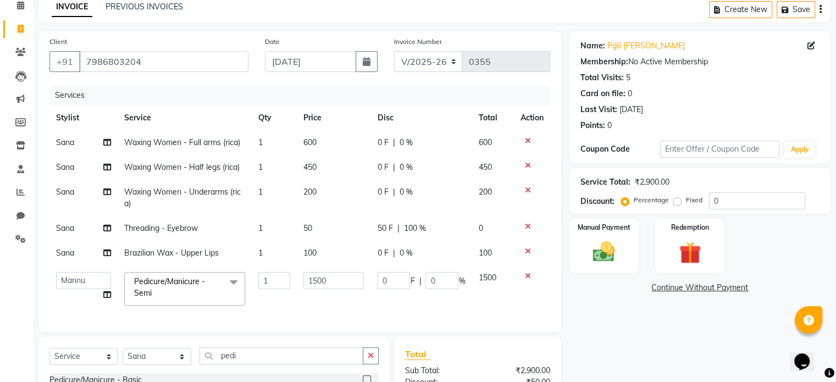
scroll to position [49, 0]
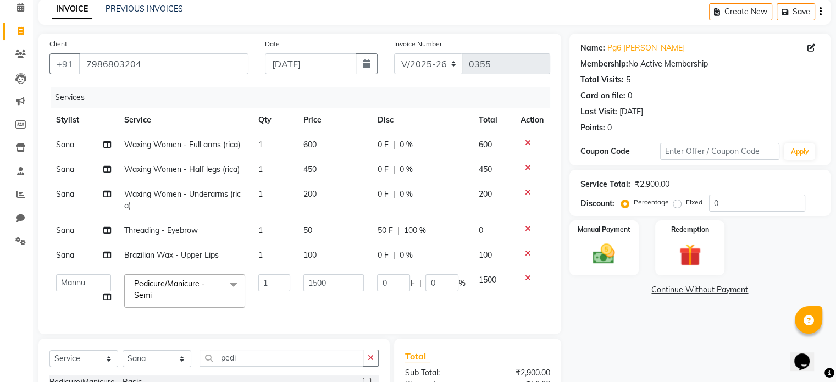
click at [314, 168] on span "450" at bounding box center [309, 169] width 13 height 10
select select "80740"
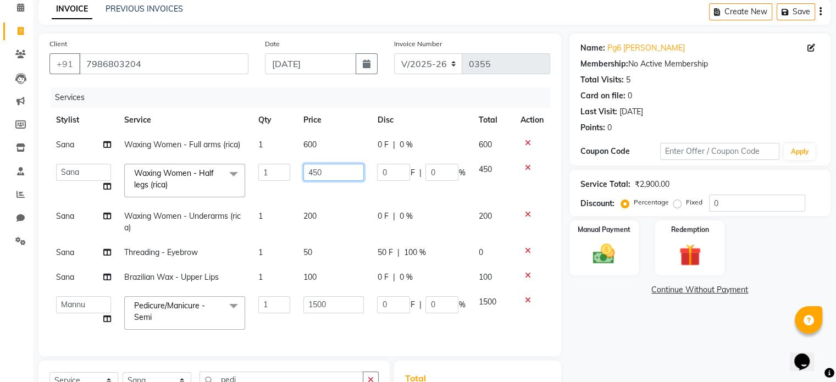
click at [338, 169] on input "450" at bounding box center [333, 172] width 60 height 17
type input "4"
type input "600"
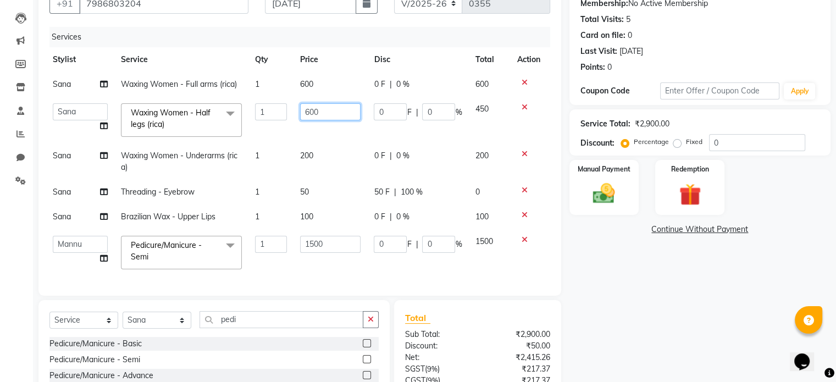
scroll to position [108, 0]
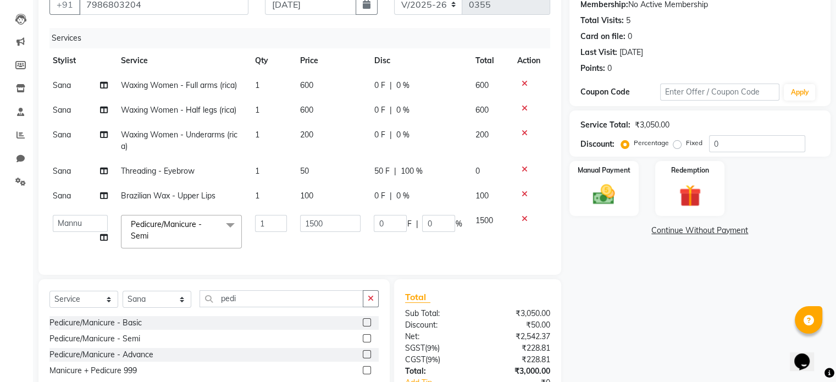
click at [352, 144] on td "200" at bounding box center [330, 141] width 74 height 36
select select "80740"
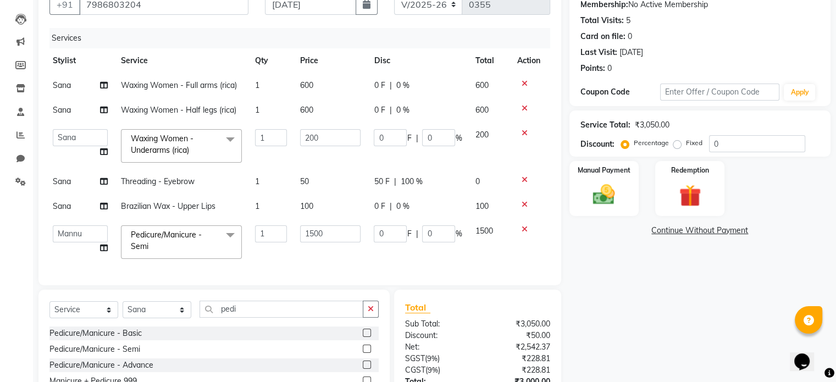
scroll to position [202, 0]
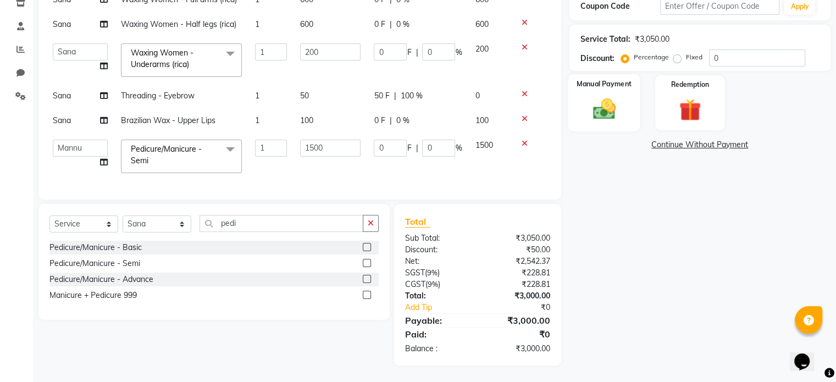
click at [595, 108] on img at bounding box center [603, 109] width 37 height 26
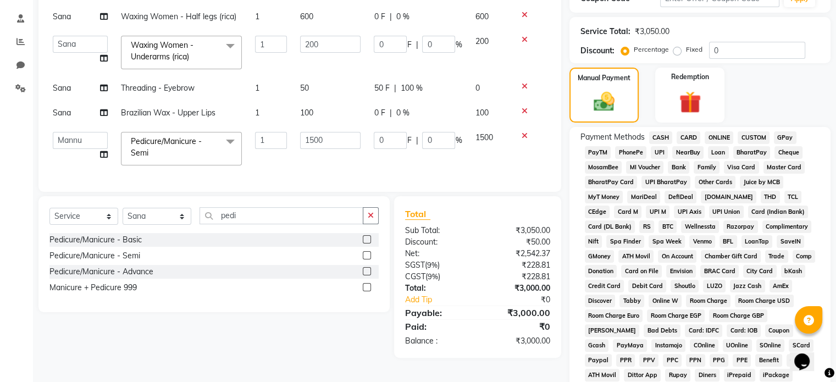
click at [654, 136] on span "CASH" at bounding box center [661, 137] width 24 height 13
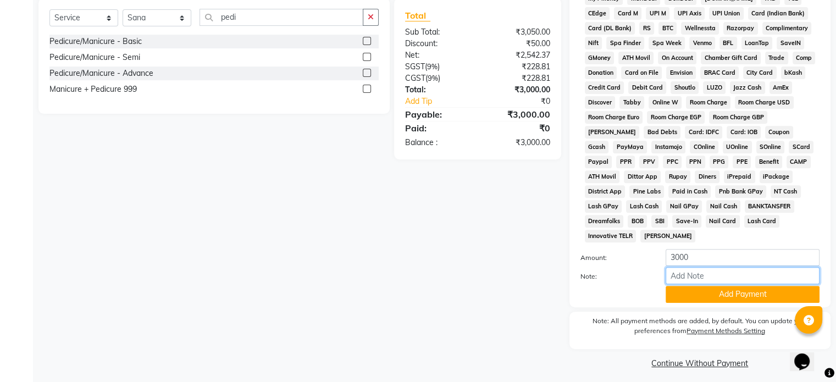
click at [706, 271] on input "Note:" at bounding box center [742, 275] width 154 height 17
click at [699, 291] on button "Add Payment" at bounding box center [742, 294] width 154 height 17
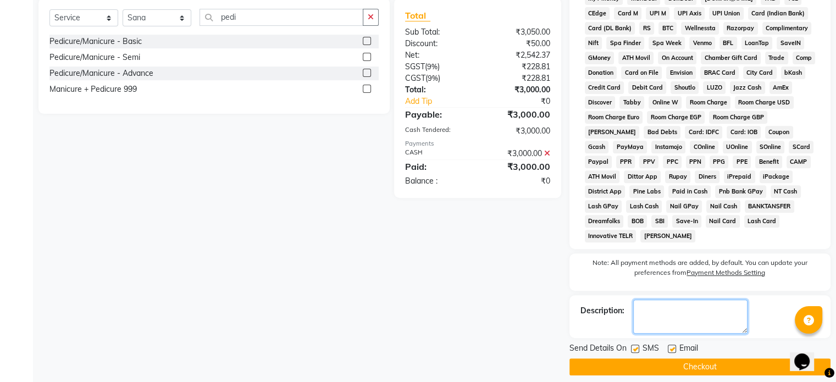
click at [665, 309] on textarea at bounding box center [690, 316] width 114 height 34
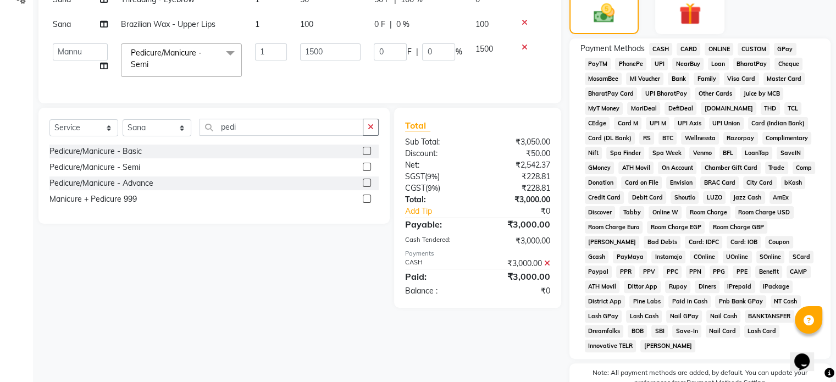
scroll to position [290, 0]
type textarea "cleanup hydra package and d-tan glow pass offer 383"
click at [657, 48] on span "CASH" at bounding box center [661, 49] width 24 height 13
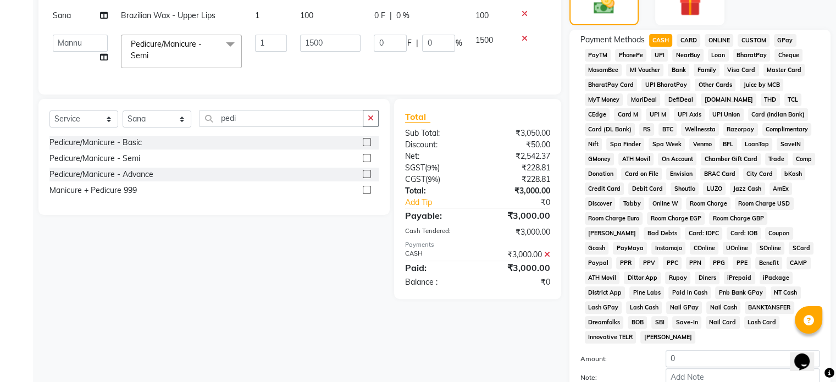
scroll to position [462, 0]
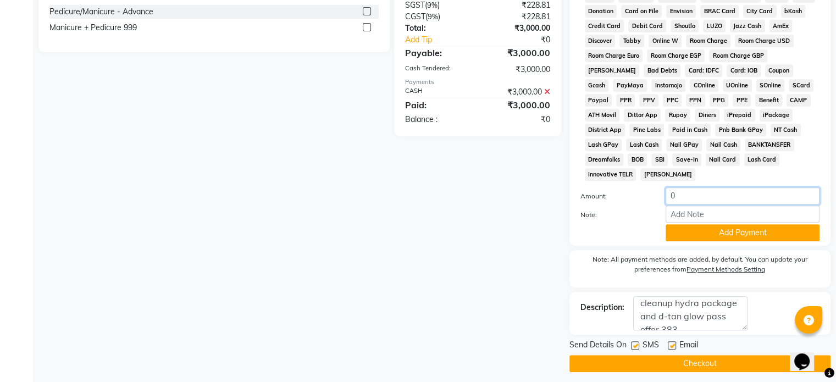
click at [692, 187] on input "0" at bounding box center [742, 195] width 154 height 17
type input "3000"
click at [707, 228] on button "Add Payment" at bounding box center [742, 232] width 154 height 17
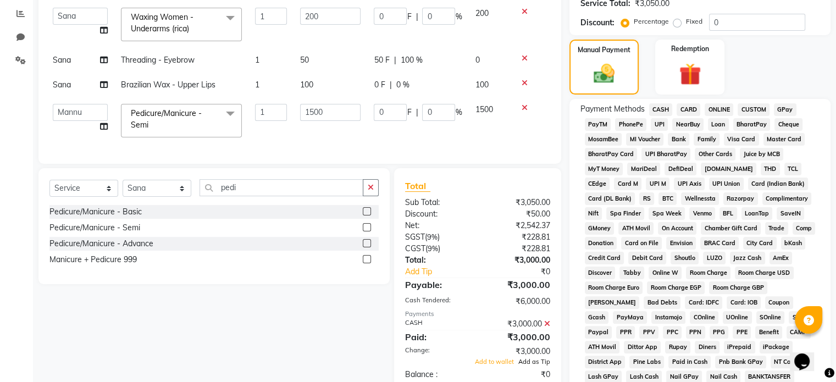
scroll to position [229, 0]
click at [663, 109] on span "CASH" at bounding box center [661, 110] width 24 height 13
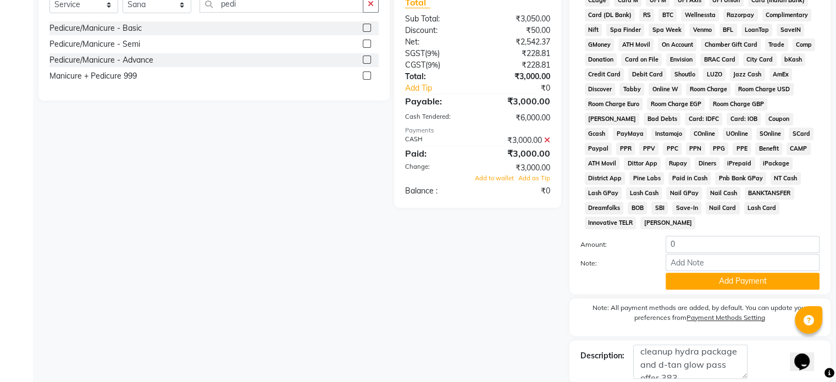
scroll to position [413, 0]
click at [723, 276] on button "Add Payment" at bounding box center [742, 281] width 154 height 17
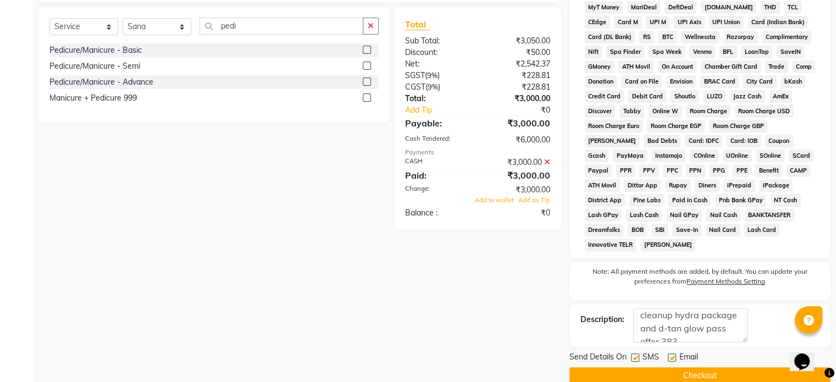
scroll to position [391, 0]
click at [546, 166] on icon at bounding box center [547, 163] width 6 height 8
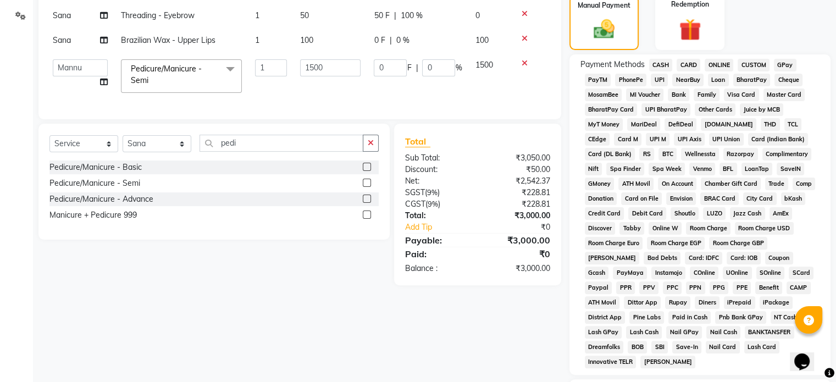
scroll to position [273, 0]
click at [662, 66] on span "CASH" at bounding box center [661, 66] width 24 height 13
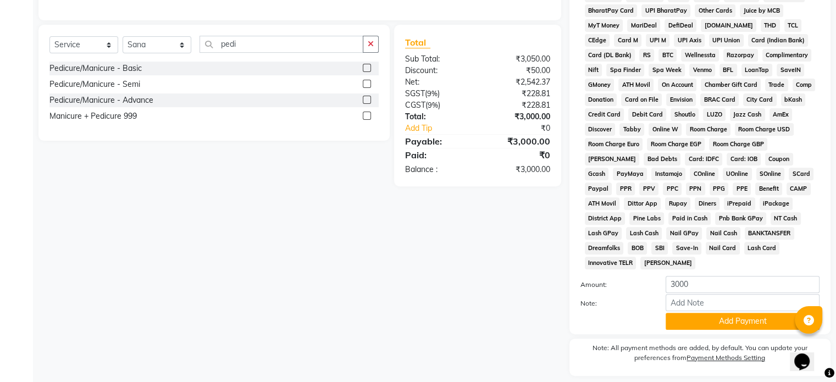
scroll to position [393, 0]
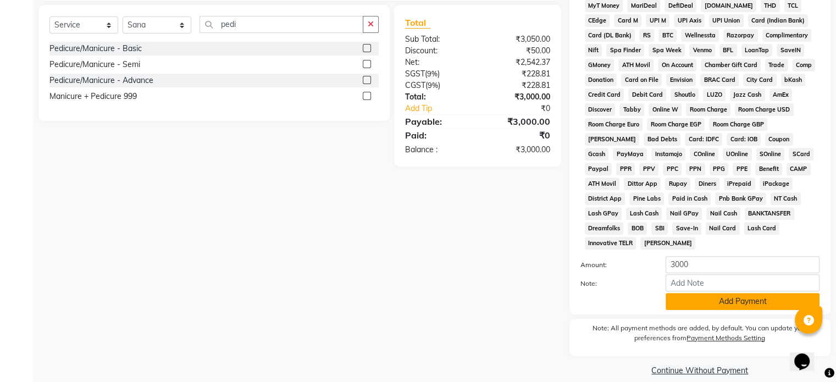
click at [695, 295] on button "Add Payment" at bounding box center [742, 301] width 154 height 17
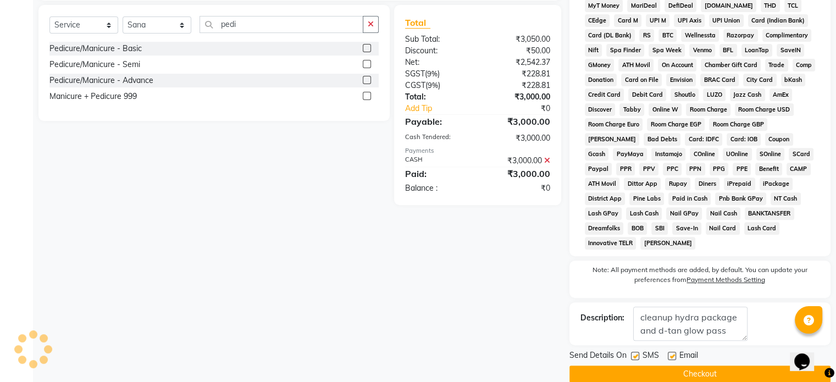
scroll to position [403, 0]
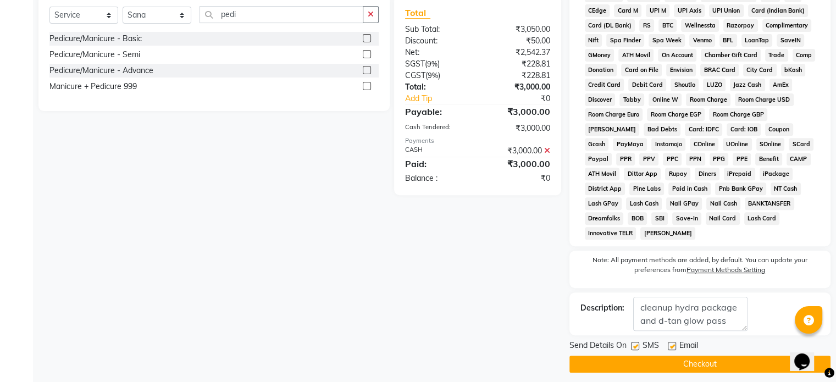
click at [703, 356] on button "Checkout" at bounding box center [699, 364] width 261 height 17
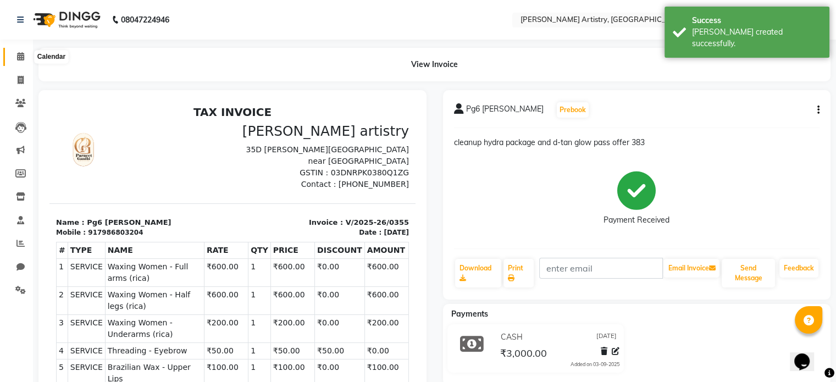
click at [13, 53] on span at bounding box center [20, 57] width 19 height 13
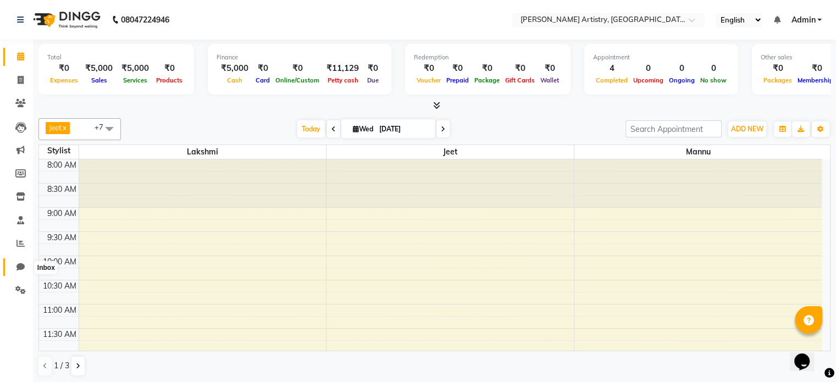
click at [14, 263] on span at bounding box center [20, 267] width 19 height 13
select select "100"
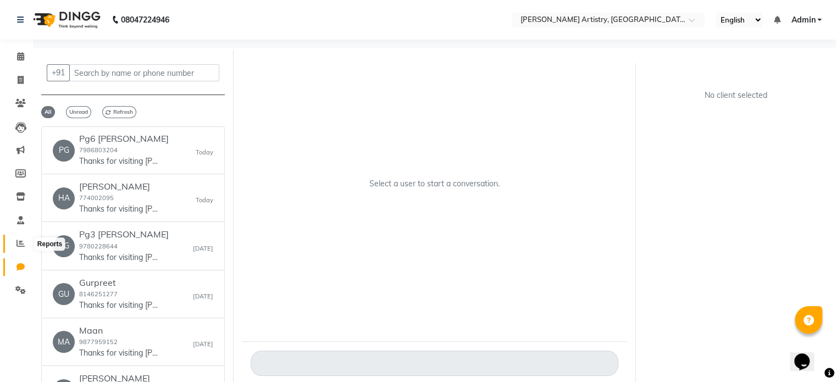
click at [20, 243] on icon at bounding box center [20, 243] width 8 height 8
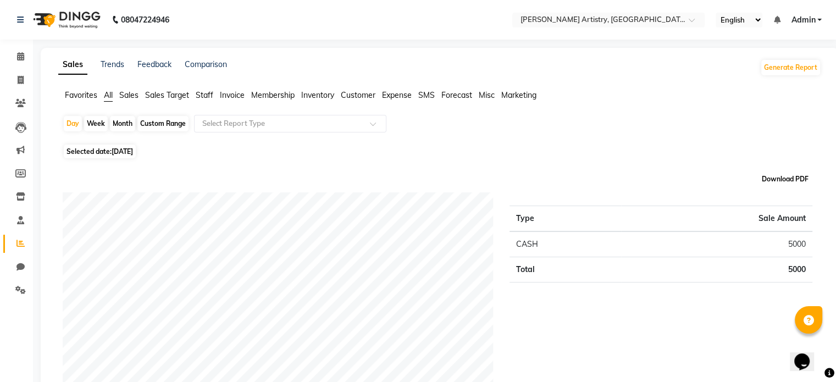
click at [781, 184] on button "Download PDF" at bounding box center [785, 178] width 52 height 15
click at [20, 58] on icon at bounding box center [20, 56] width 7 height 8
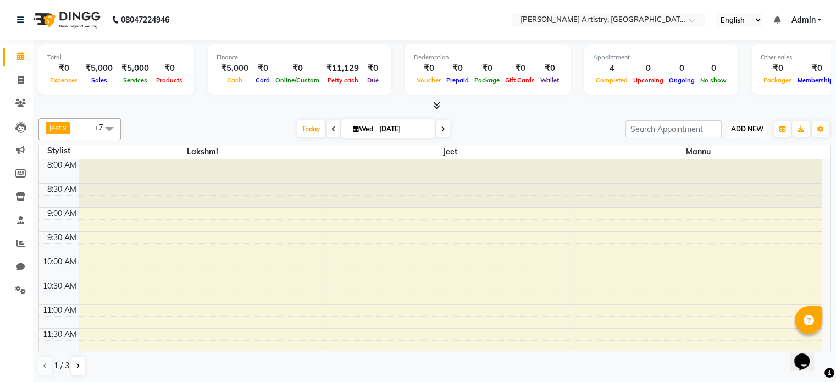
click at [750, 126] on span "ADD NEW" at bounding box center [747, 129] width 32 height 8
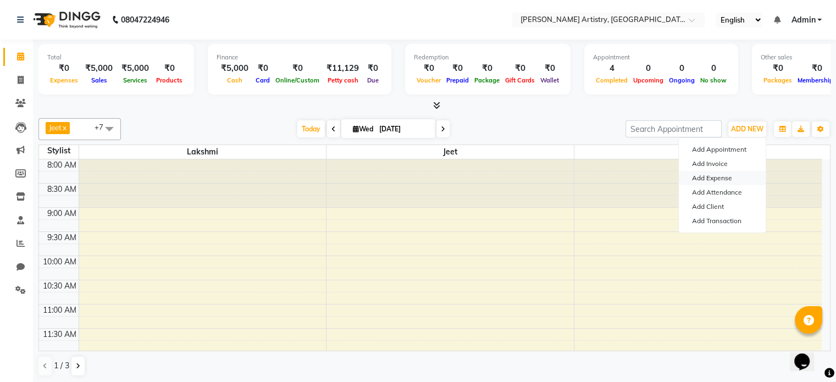
click at [705, 180] on link "Add Expense" at bounding box center [722, 178] width 87 height 14
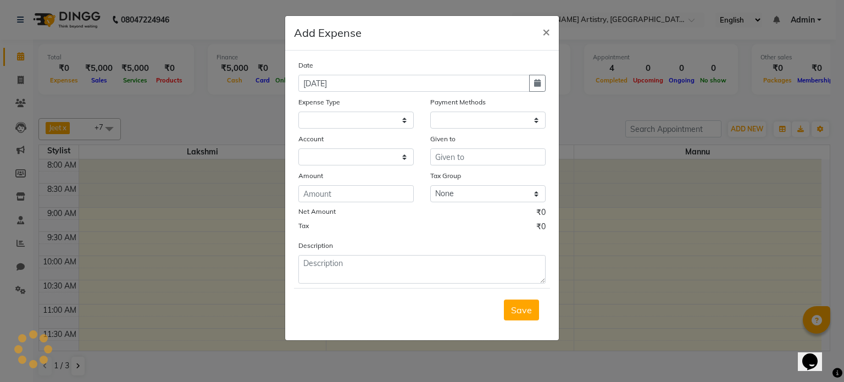
select select "1"
select select "7445"
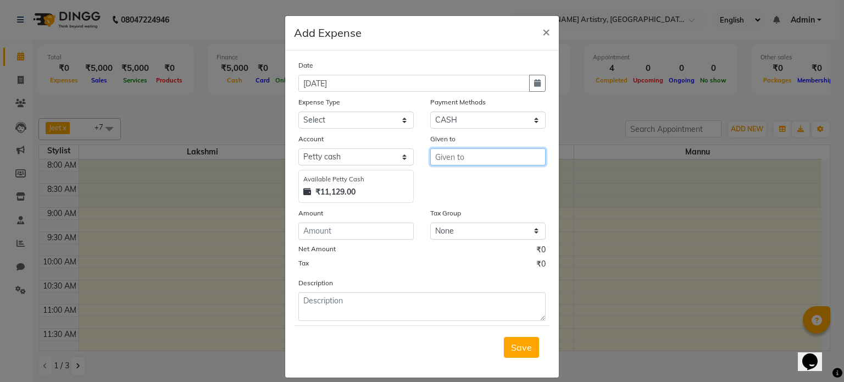
click at [458, 157] on input "text" at bounding box center [487, 156] width 115 height 17
type input "t"
click at [461, 181] on span "Sana" at bounding box center [455, 180] width 22 height 11
type input "Sana"
click at [325, 120] on select "Select Advance Salary Bank charges Car maintenance Cash transfer to bank Cash t…" at bounding box center [355, 120] width 115 height 17
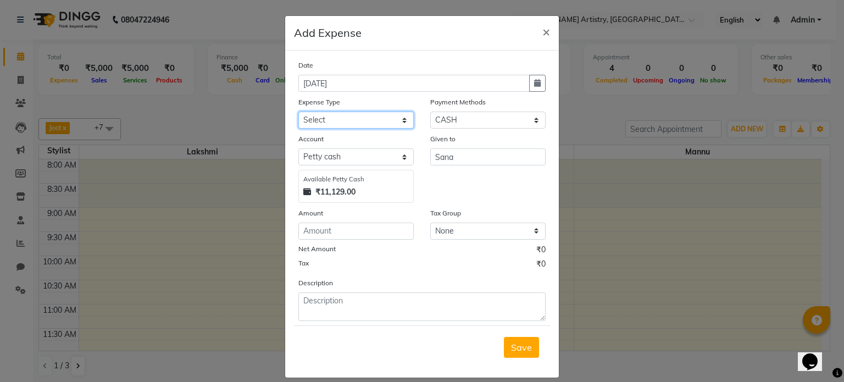
click at [325, 120] on select "Select Advance Salary Bank charges Car maintenance Cash transfer to bank Cash t…" at bounding box center [355, 120] width 115 height 17
select select "2"
click at [298, 113] on select "Select Advance Salary Bank charges Car maintenance Cash transfer to bank Cash t…" at bounding box center [355, 120] width 115 height 17
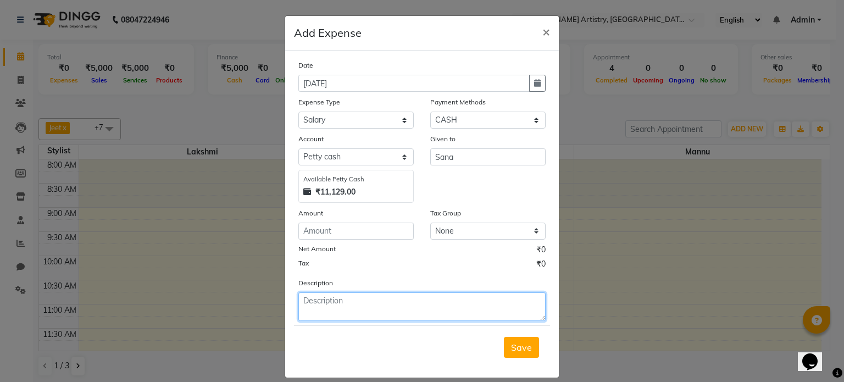
click at [335, 301] on textarea at bounding box center [421, 306] width 247 height 29
type textarea "towel salary"
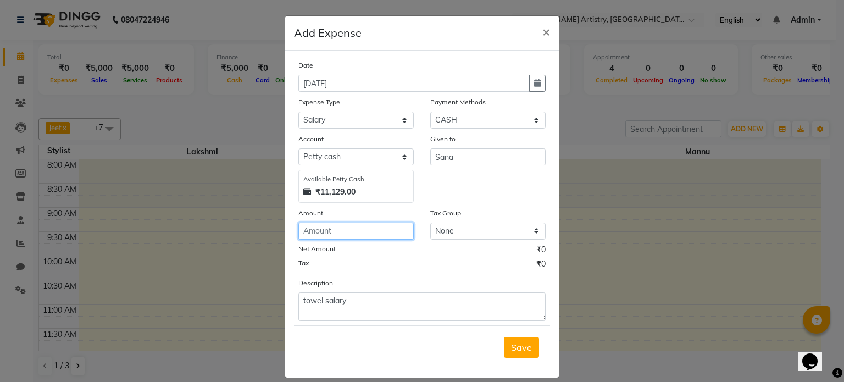
click at [332, 230] on input "number" at bounding box center [355, 231] width 115 height 17
type input "2550"
click at [526, 351] on span "Save" at bounding box center [521, 347] width 21 height 11
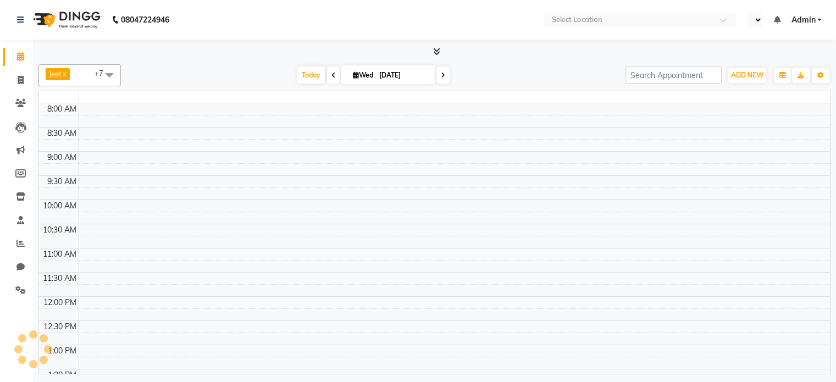
select select "en"
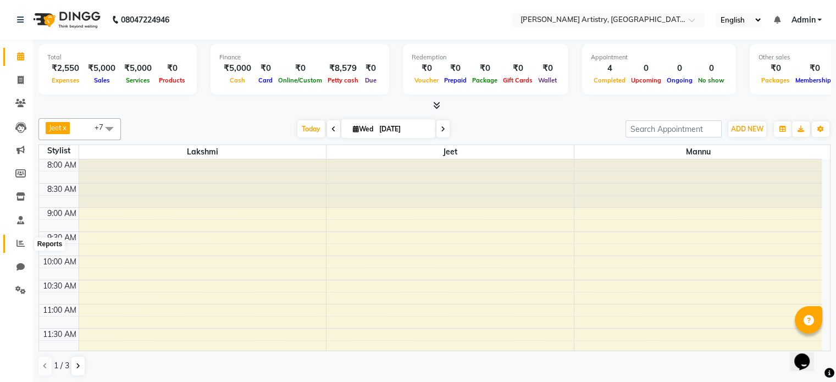
click at [20, 244] on icon at bounding box center [20, 243] width 8 height 8
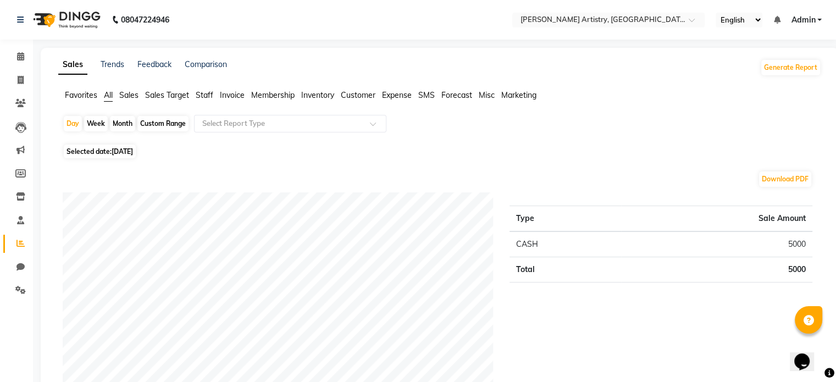
click at [392, 98] on span "Expense" at bounding box center [397, 95] width 30 height 10
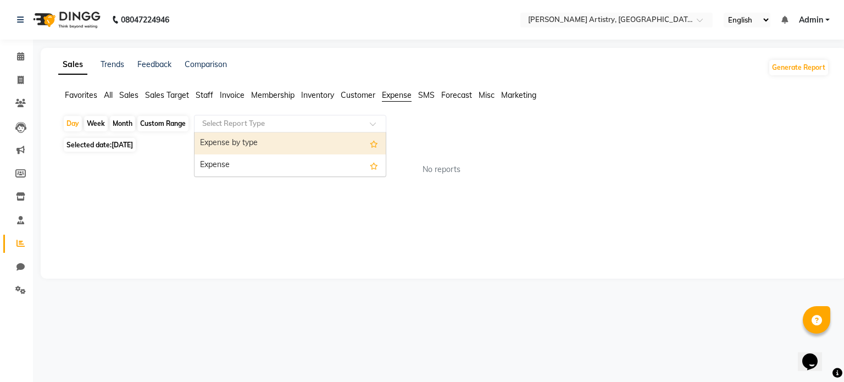
click at [363, 127] on div at bounding box center [290, 123] width 191 height 11
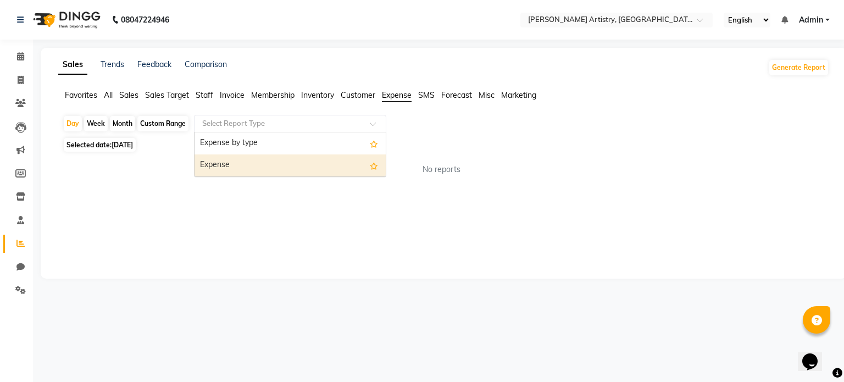
click at [284, 161] on div "Expense" at bounding box center [290, 165] width 191 height 22
select select "full_report"
select select "pdf"
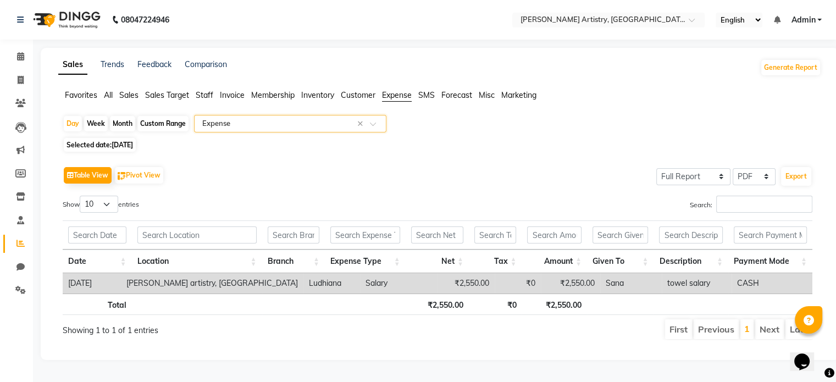
scroll to position [2, 0]
click at [752, 175] on select "Select CSV PDF" at bounding box center [753, 176] width 43 height 17
click at [733, 168] on select "Select CSV PDF" at bounding box center [753, 176] width 43 height 17
click at [787, 67] on button "Generate Report" at bounding box center [790, 67] width 59 height 15
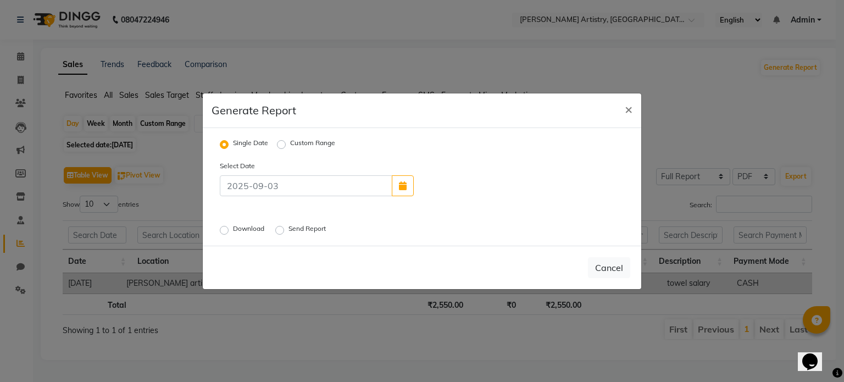
click at [233, 234] on label "Download" at bounding box center [250, 230] width 34 height 13
click at [226, 234] on input "Download" at bounding box center [226, 230] width 8 height 8
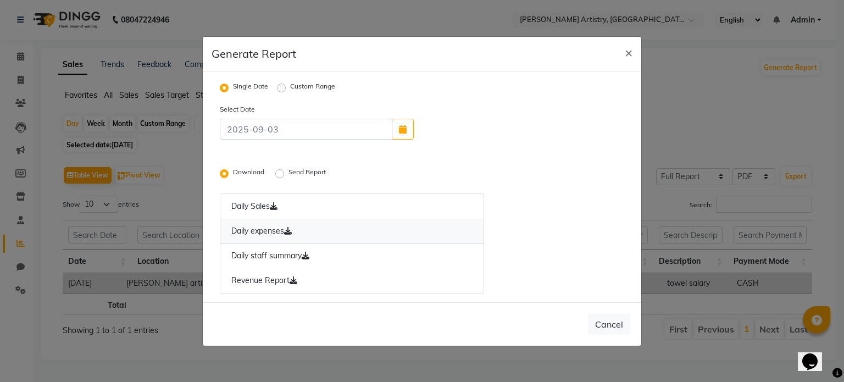
click at [288, 231] on icon at bounding box center [288, 231] width 8 height 8
click at [618, 324] on button "Cancel" at bounding box center [609, 324] width 42 height 21
radio input "false"
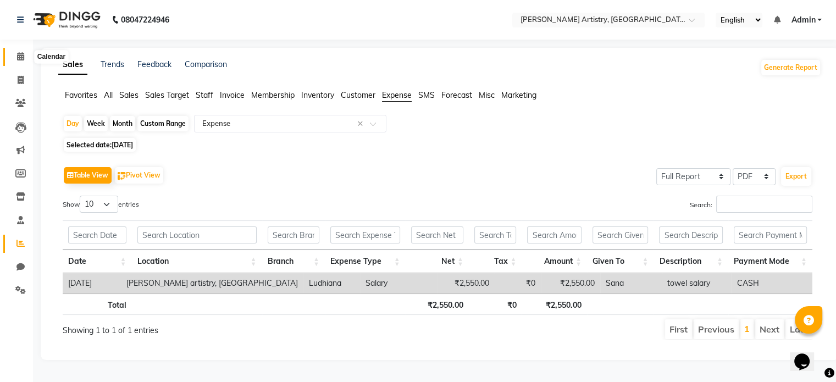
click at [19, 56] on icon at bounding box center [20, 56] width 7 height 8
